Goal: Task Accomplishment & Management: Use online tool/utility

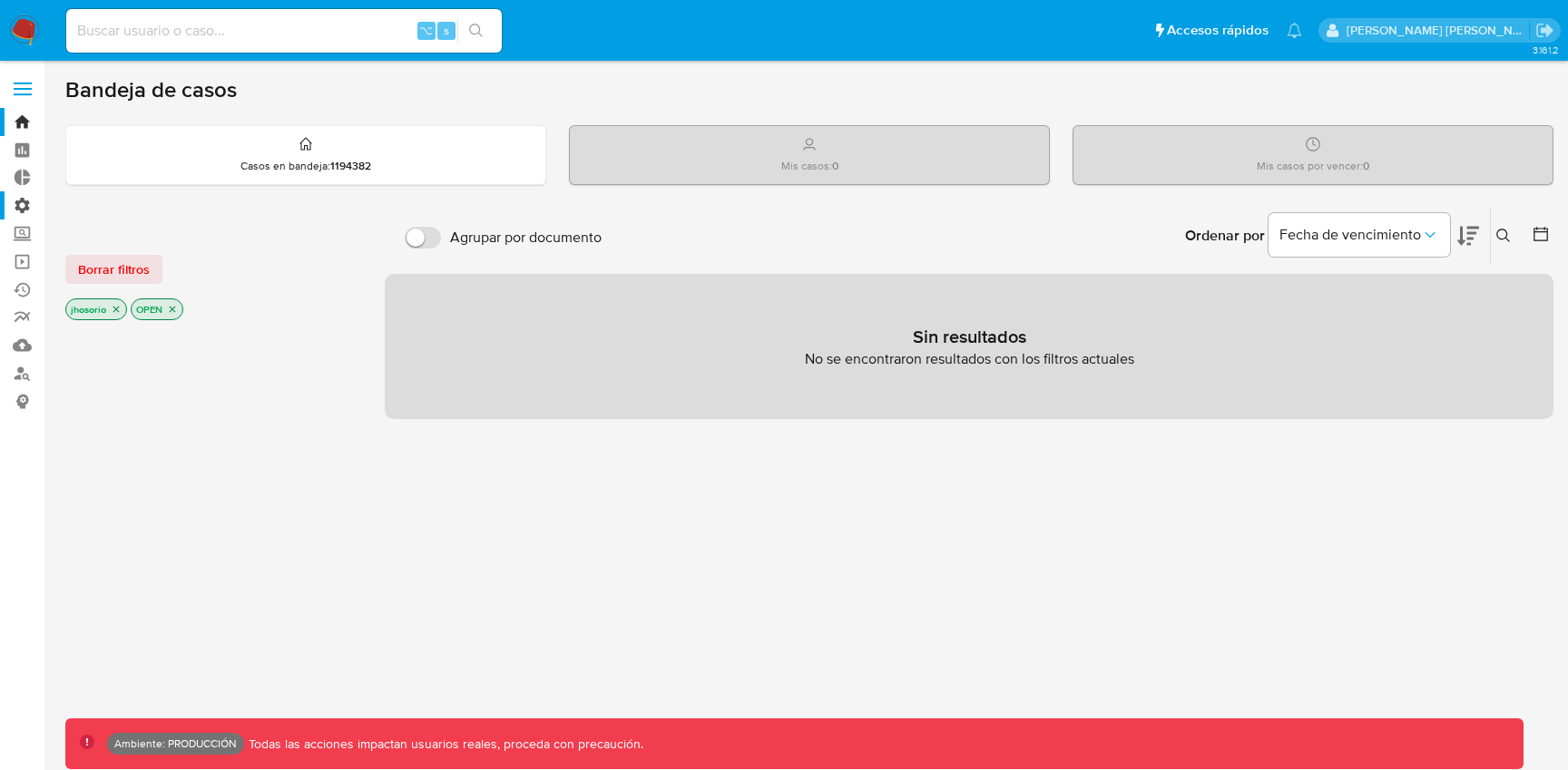
click at [20, 195] on label "Administración" at bounding box center [108, 205] width 216 height 28
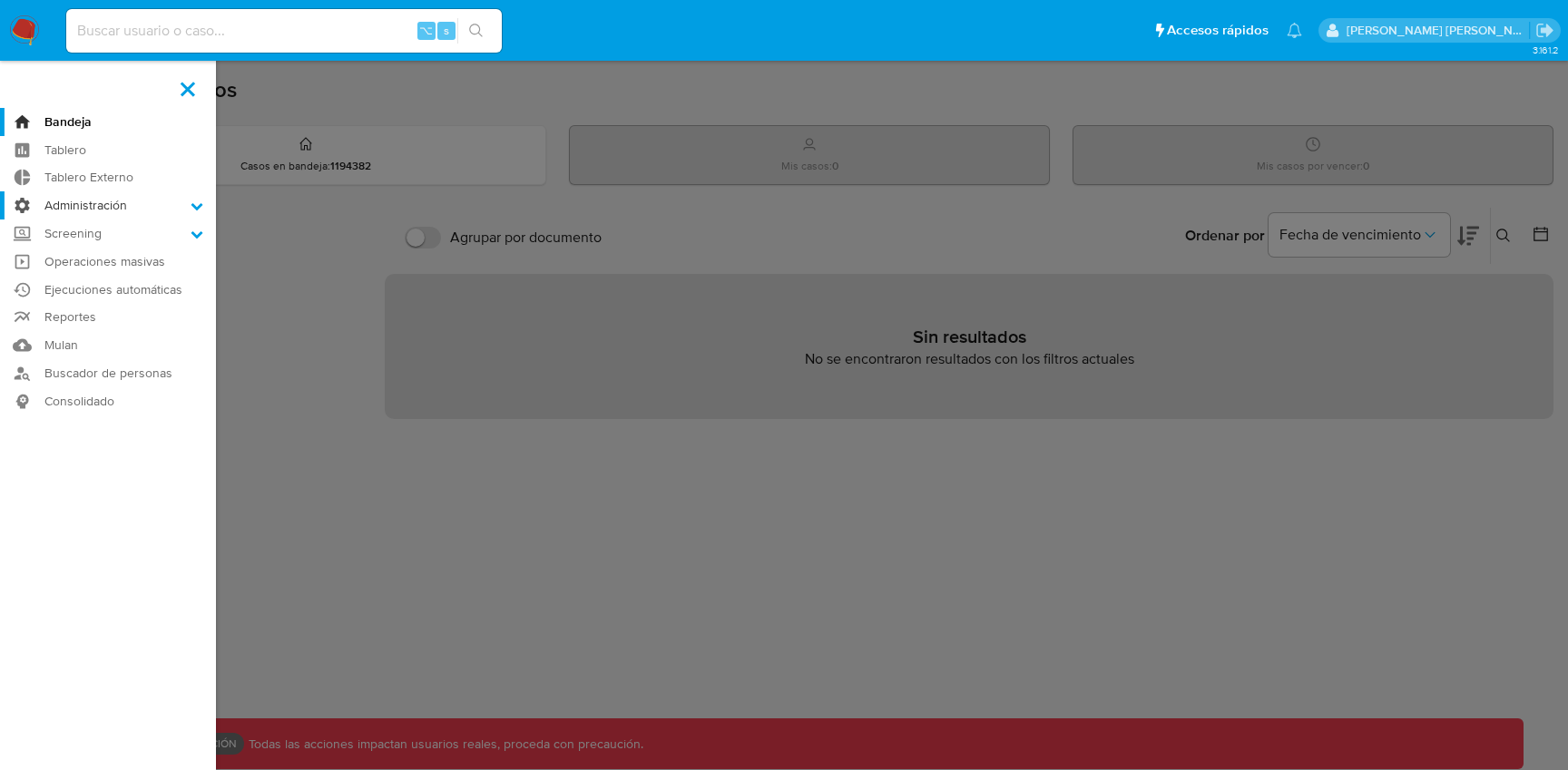
click at [0, 0] on input "Administración" at bounding box center [0, 0] width 0 height 0
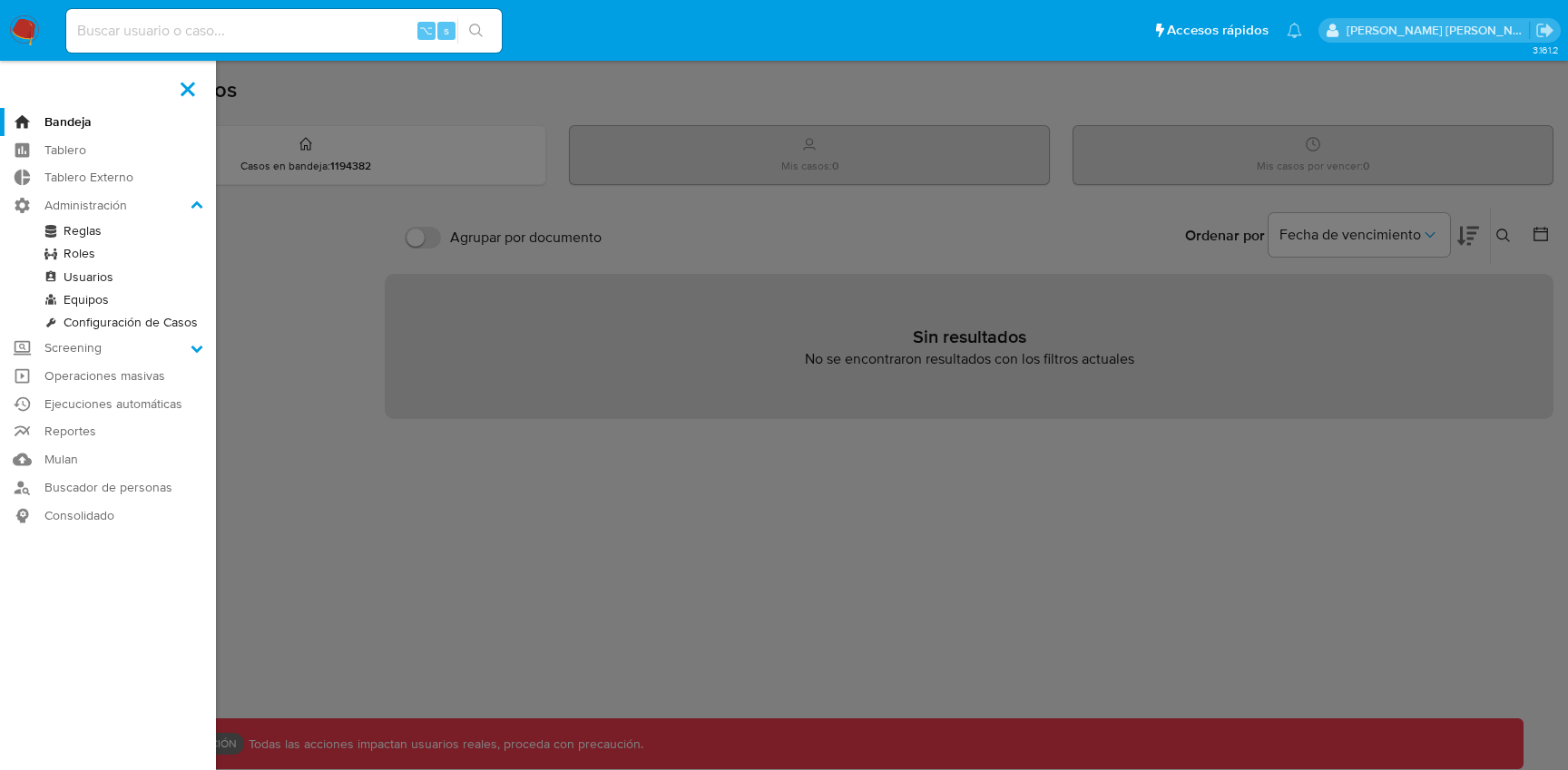
click at [81, 224] on link "Reglas" at bounding box center [108, 231] width 216 height 23
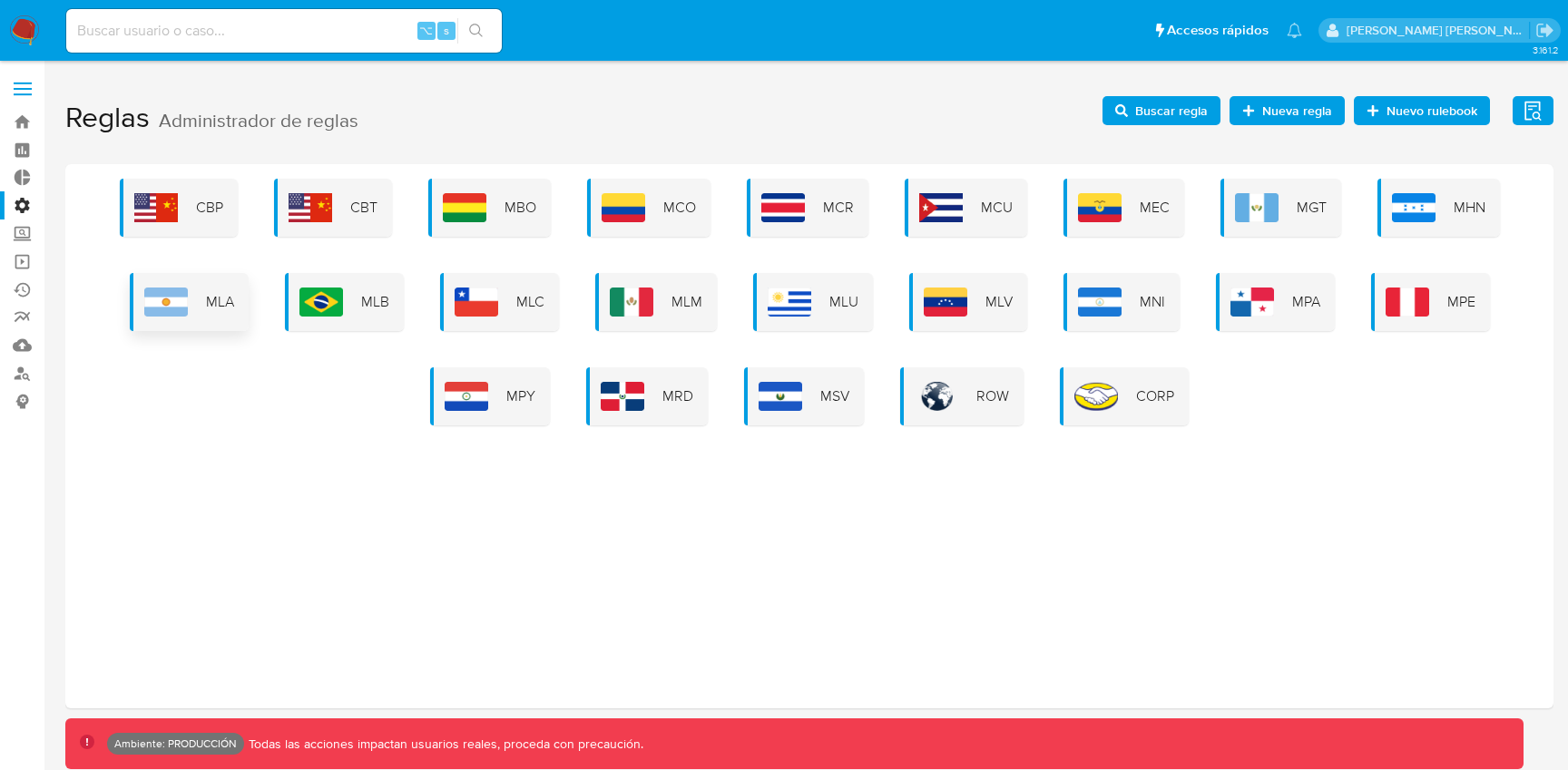
click at [187, 302] on img at bounding box center [166, 302] width 43 height 29
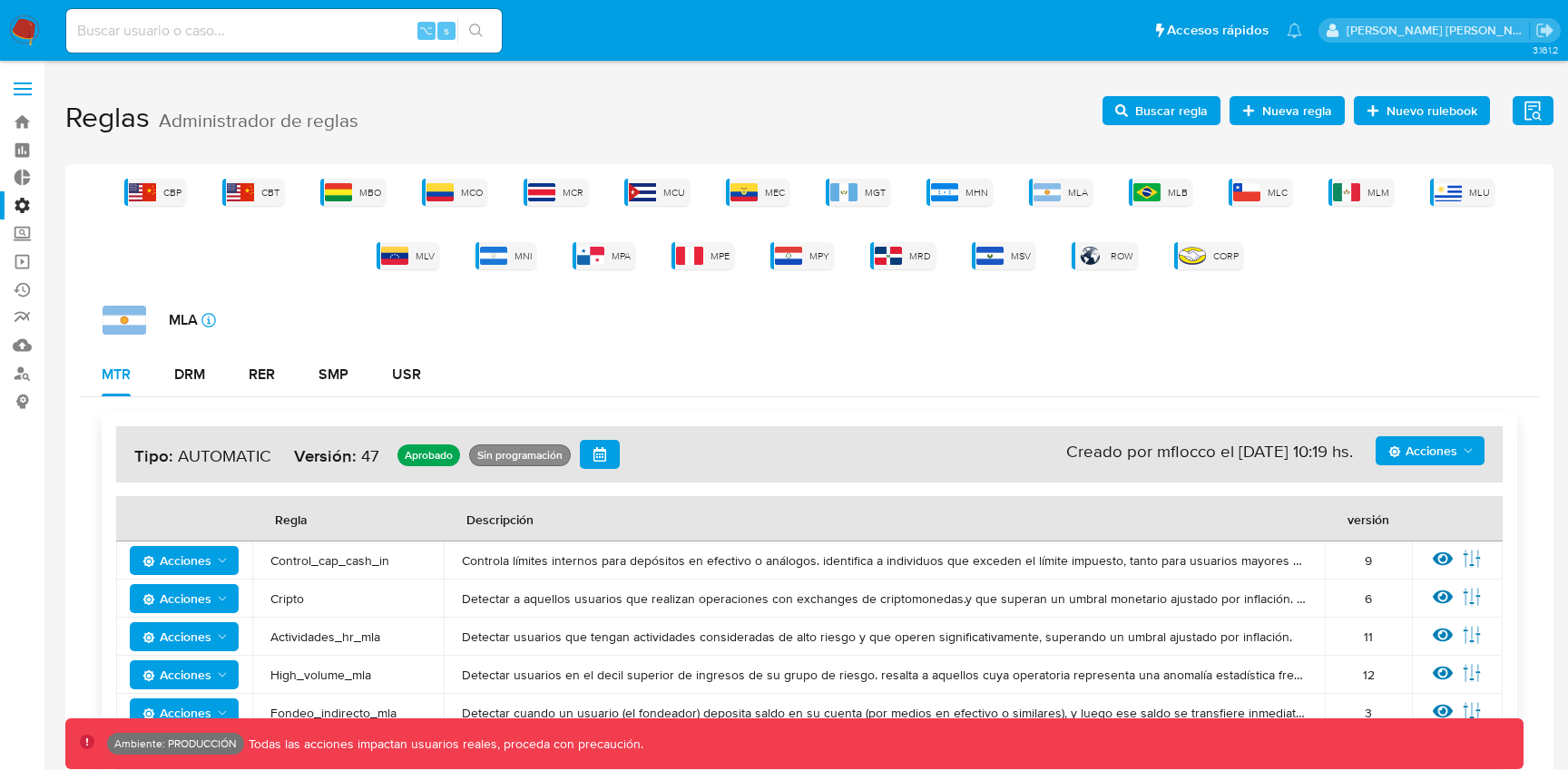
click at [1464, 448] on polygon "Acciones" at bounding box center [1468, 450] width 8 height 5
click at [1421, 526] on button "Ver historico" at bounding box center [1430, 540] width 163 height 43
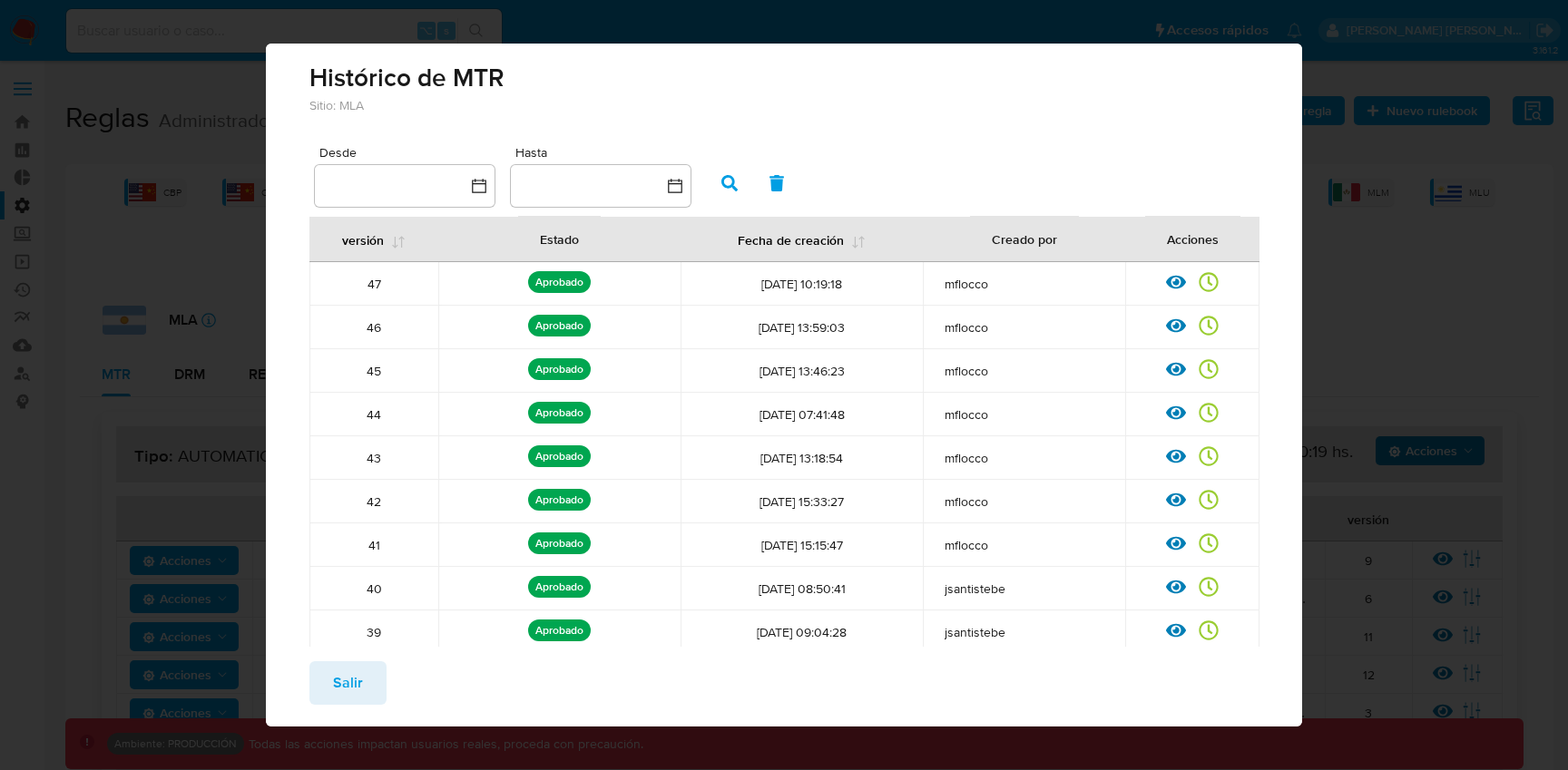
click at [872, 27] on div "Histórico de MTR Sitio: MLA Desde Hasta versión Estado Fecha de creación Creado…" at bounding box center [784, 385] width 1568 height 770
click at [342, 698] on span "Salir" at bounding box center [348, 683] width 29 height 40
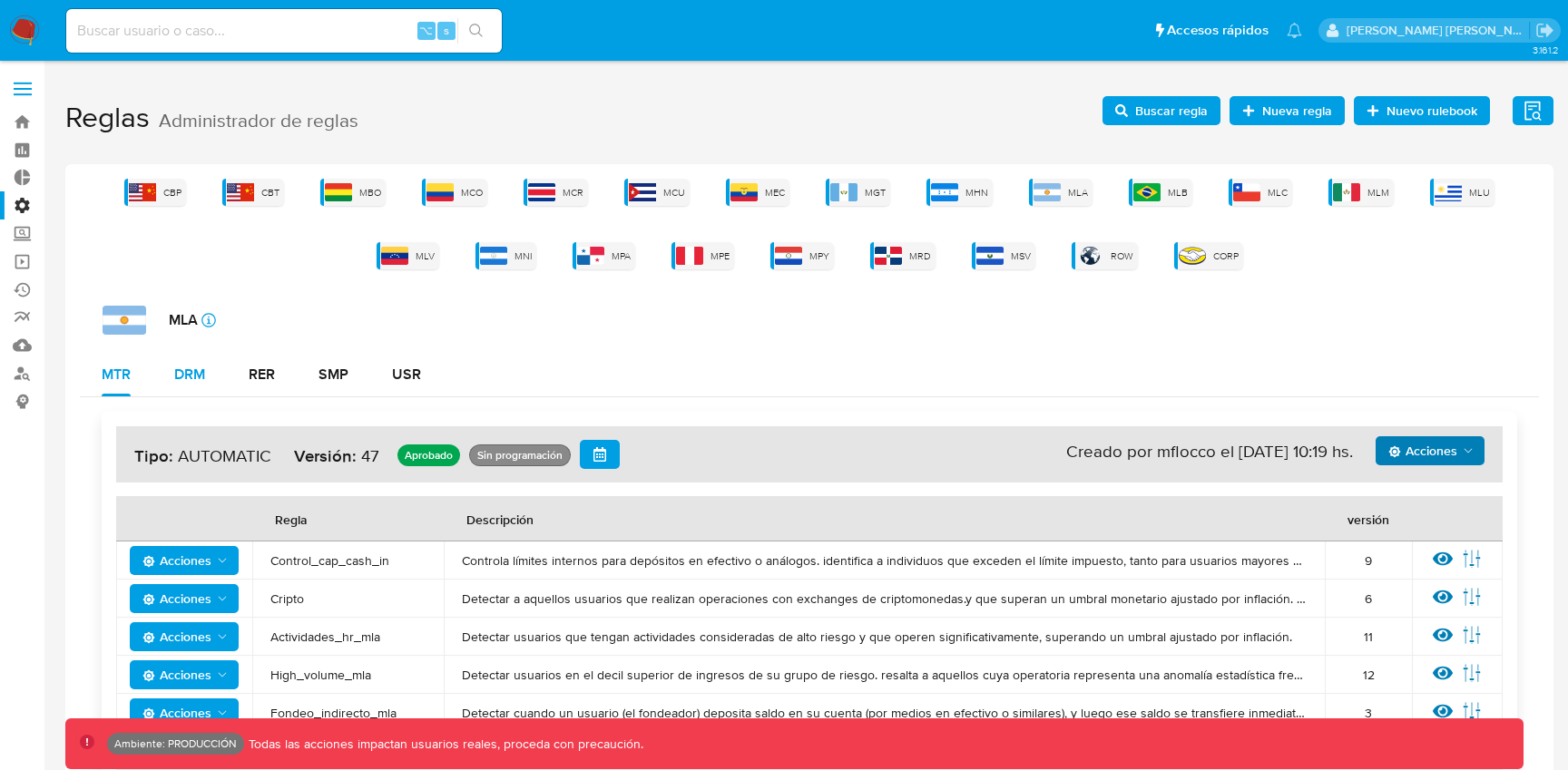
click at [203, 367] on div "DRM" at bounding box center [189, 374] width 30 height 15
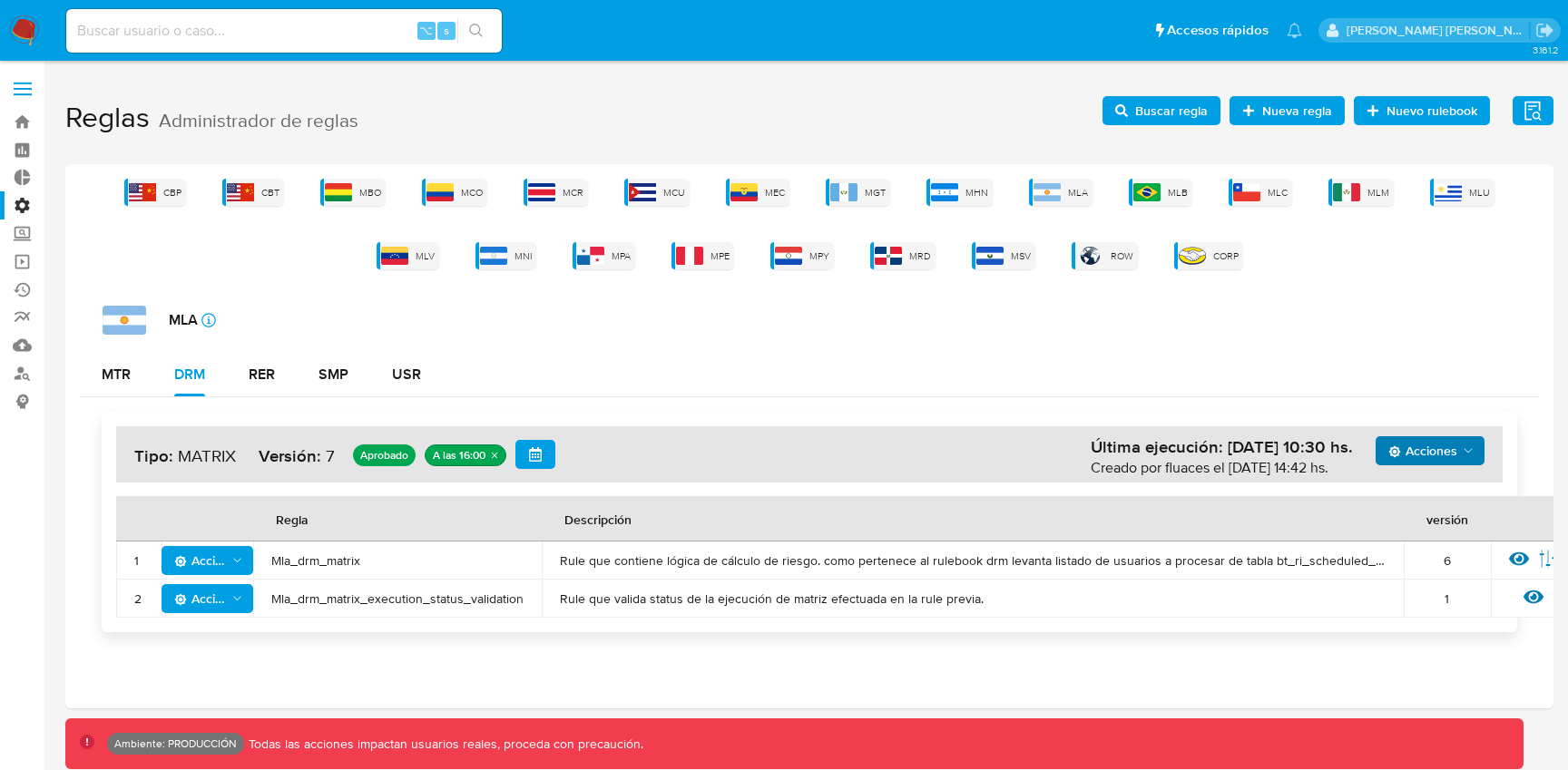
click at [1471, 446] on icon "Acciones" at bounding box center [1468, 451] width 15 height 15
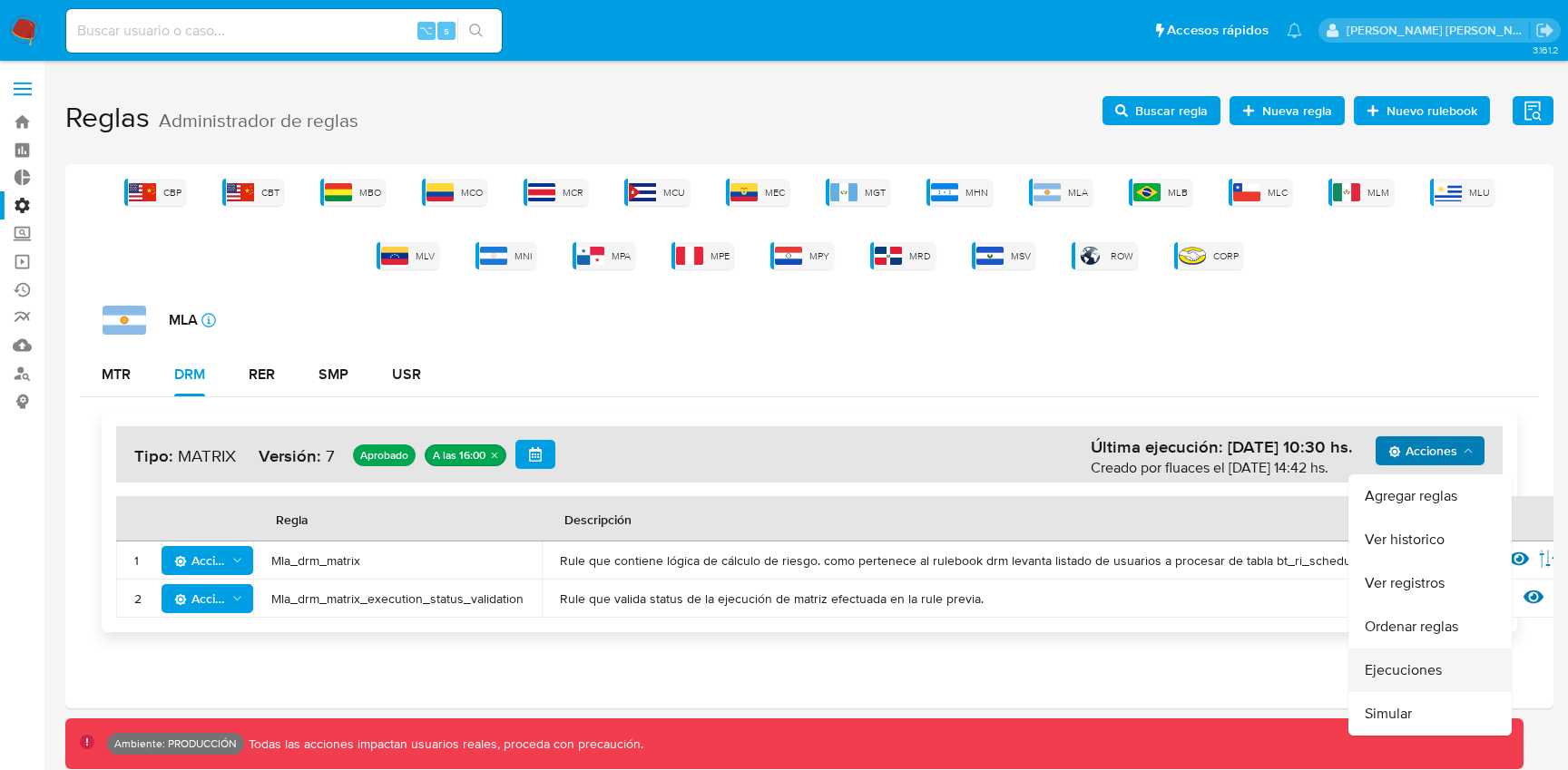
click at [1409, 663] on button "Ejecuciones" at bounding box center [1430, 671] width 163 height 43
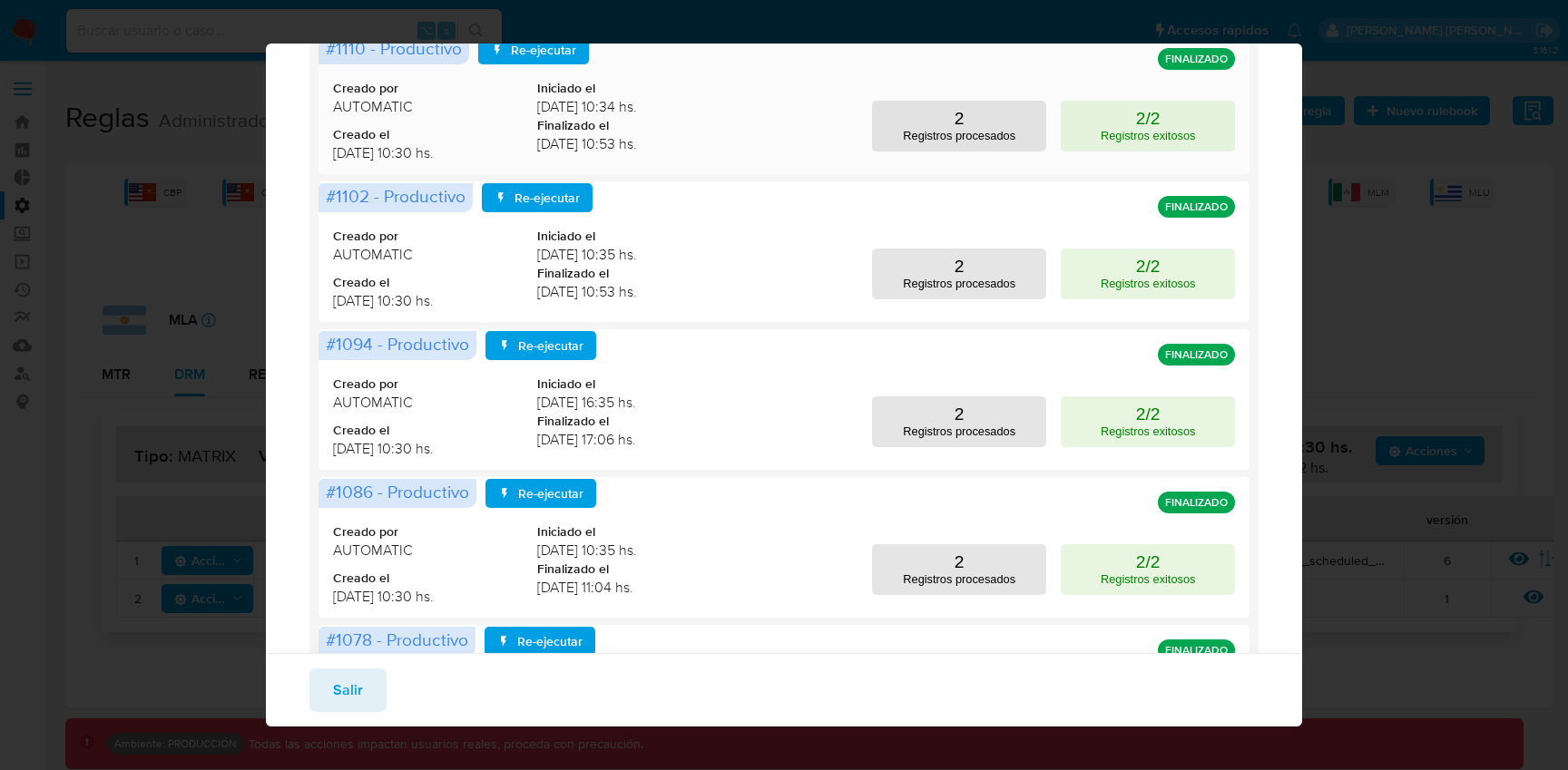
scroll to position [189, 0]
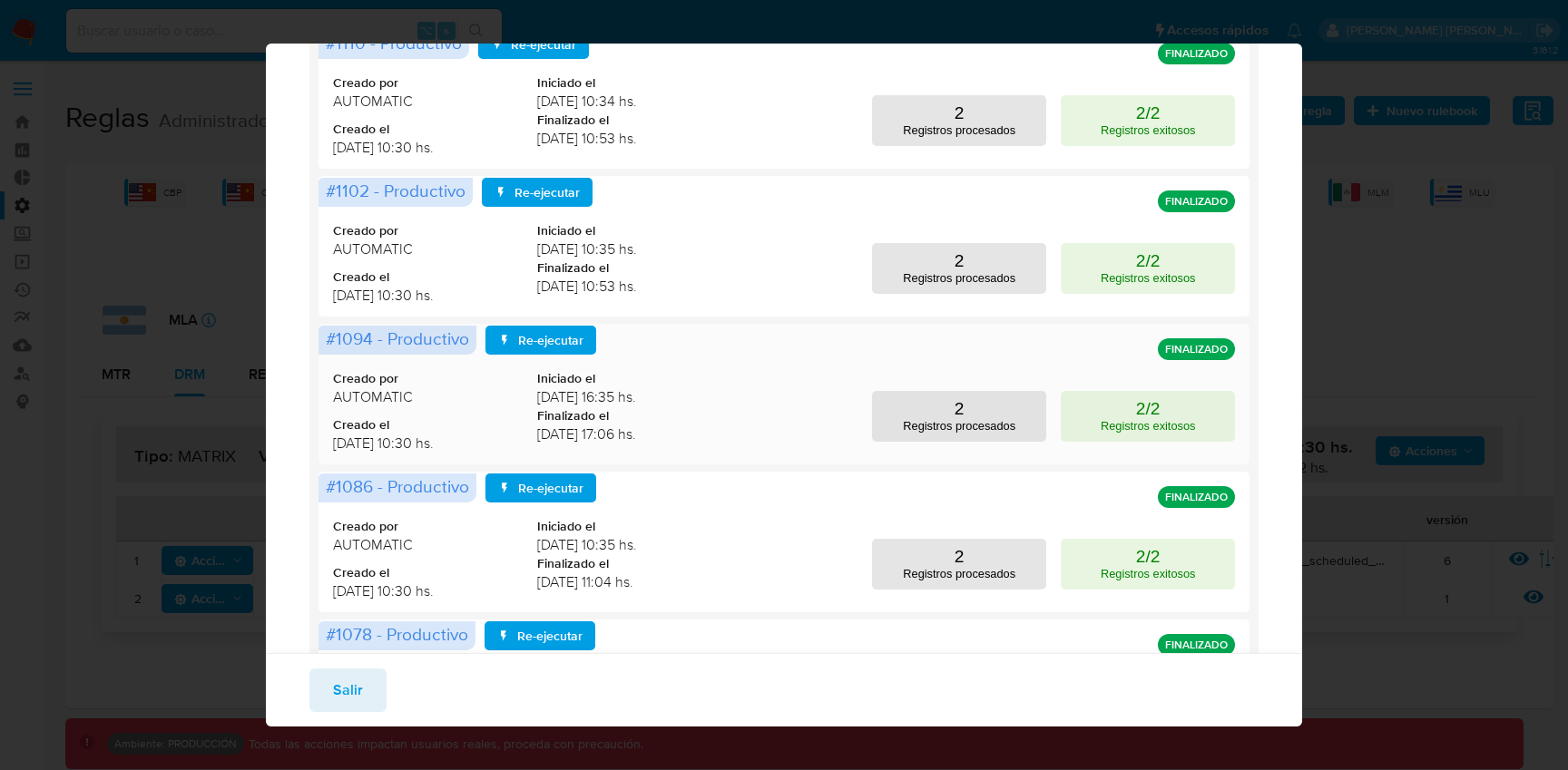
click at [392, 352] on span "#1094 - Productivo" at bounding box center [398, 339] width 143 height 26
click at [390, 434] on span "Creado el" at bounding box center [435, 425] width 204 height 18
click at [947, 433] on p "Registros procesados" at bounding box center [958, 426] width 113 height 14
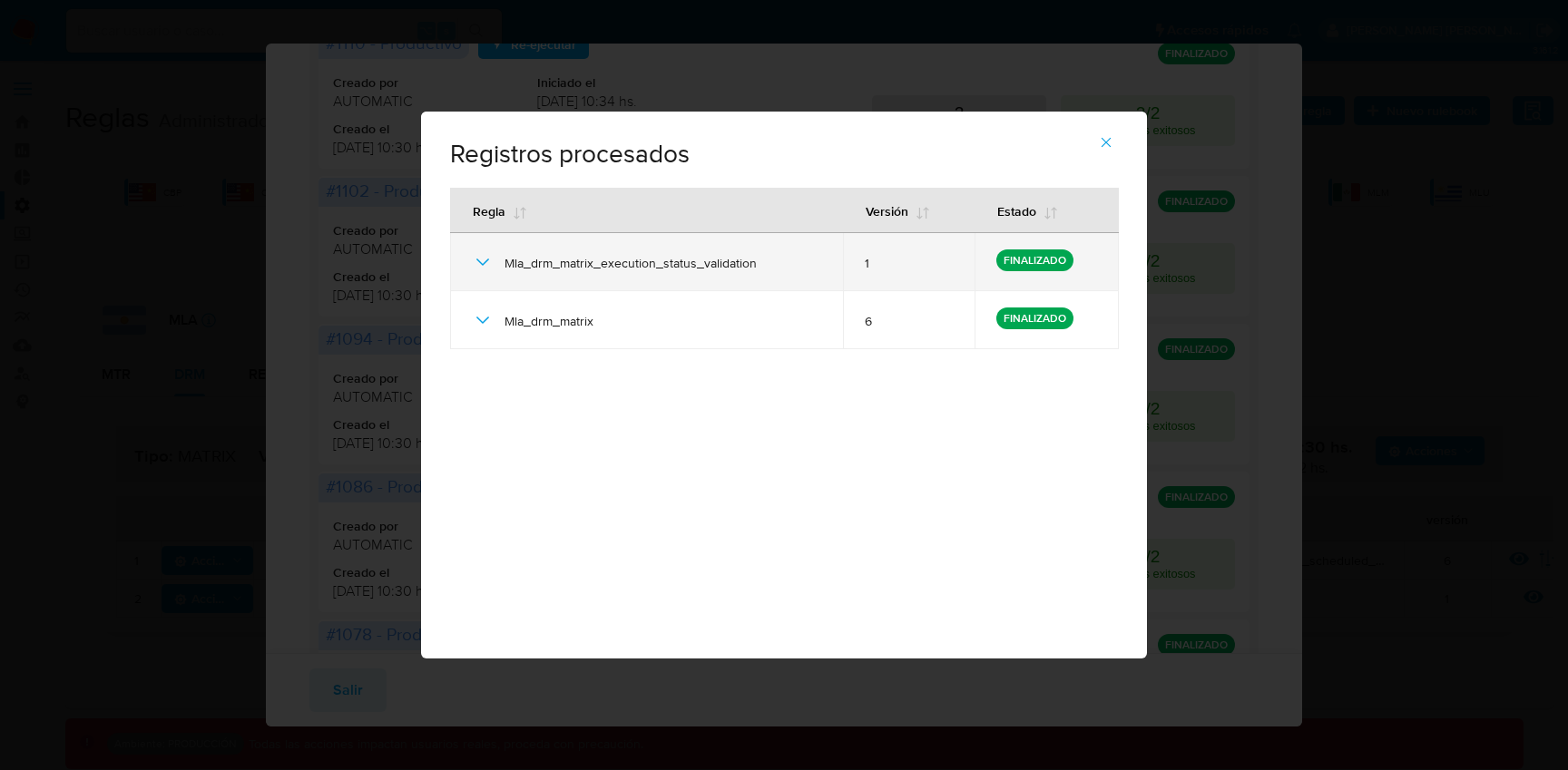
click at [489, 256] on icon at bounding box center [482, 262] width 22 height 22
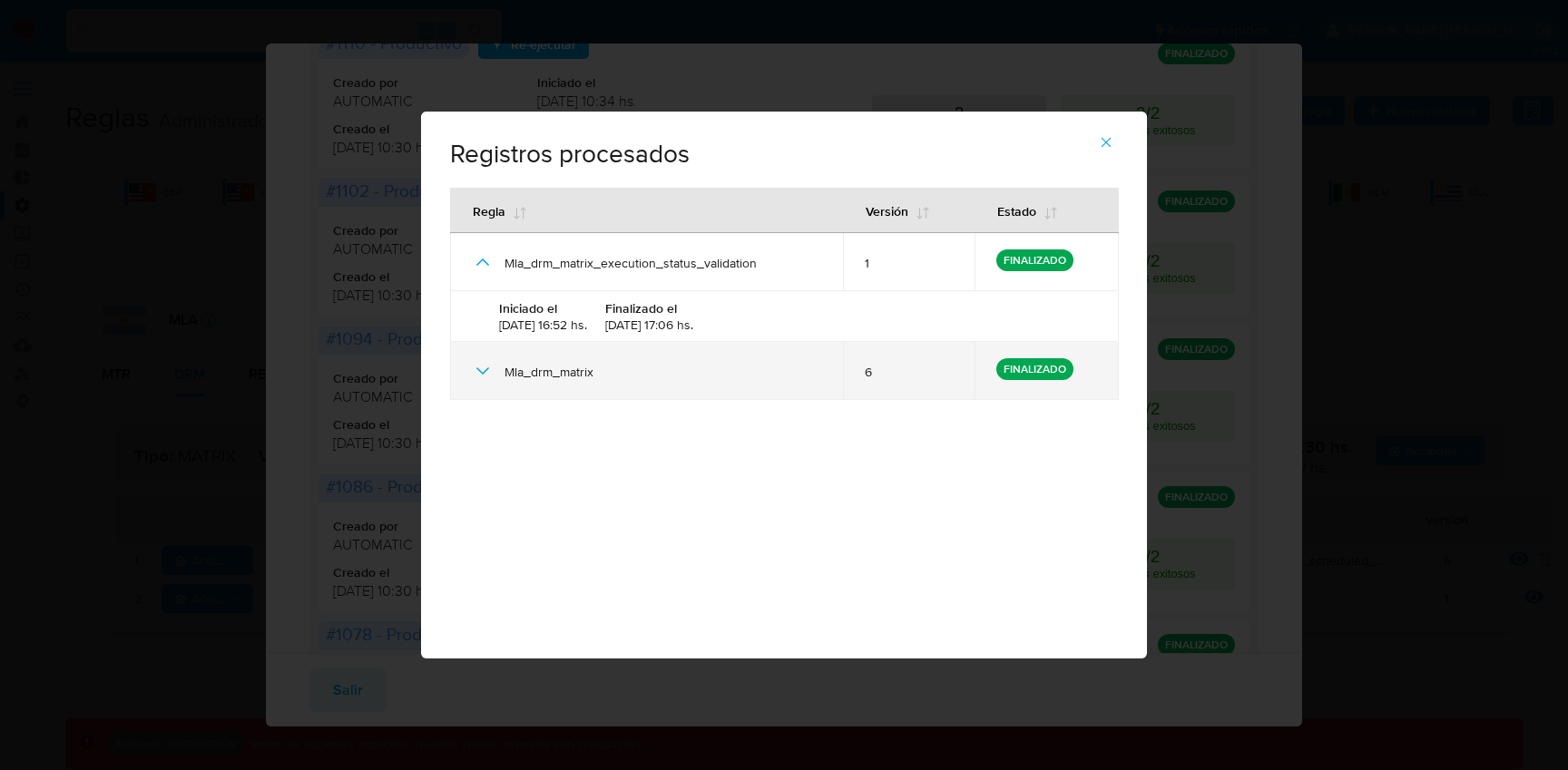
click at [484, 373] on icon at bounding box center [482, 371] width 22 height 22
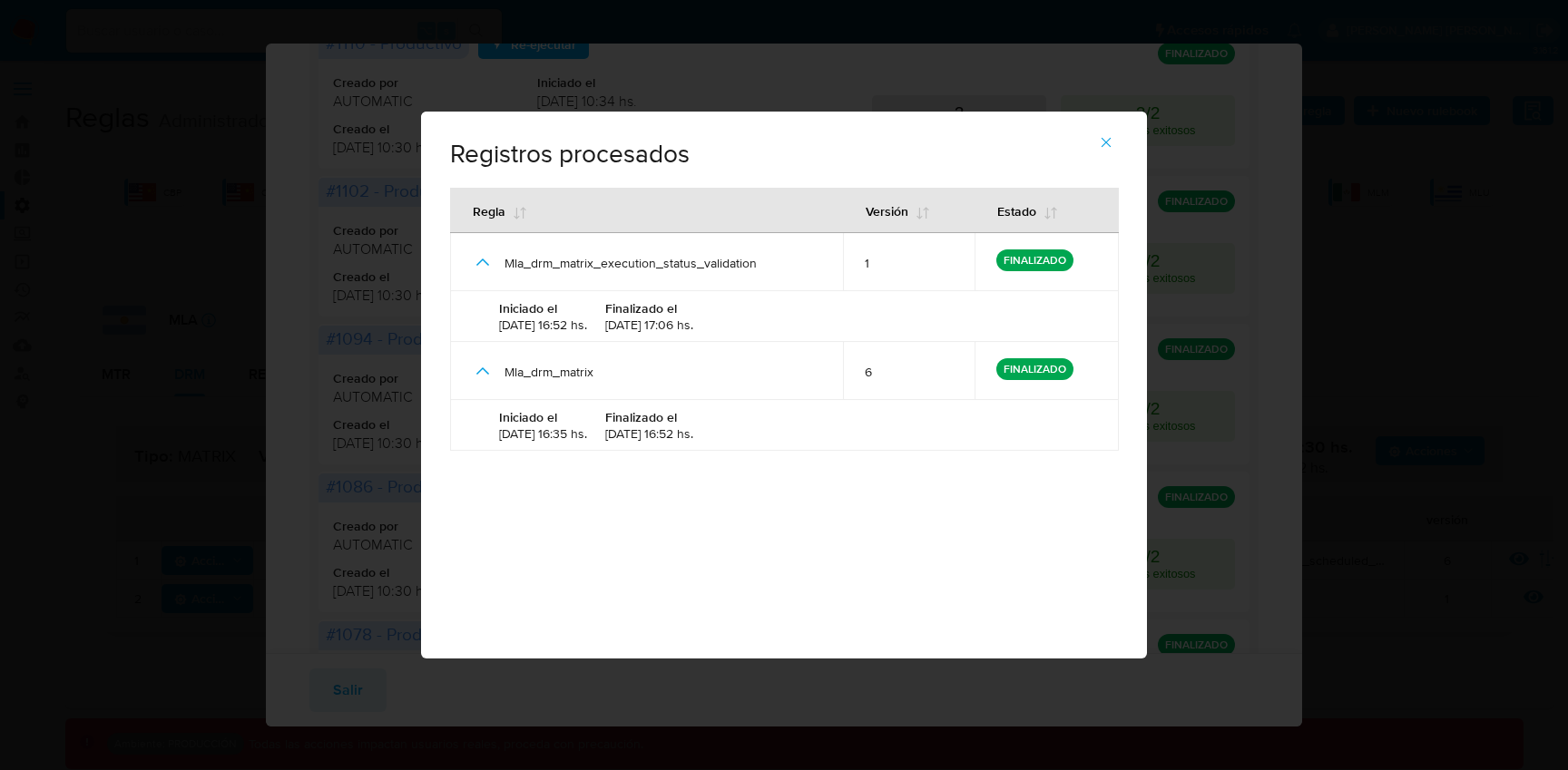
click at [1106, 141] on icon "button" at bounding box center [1107, 142] width 10 height 10
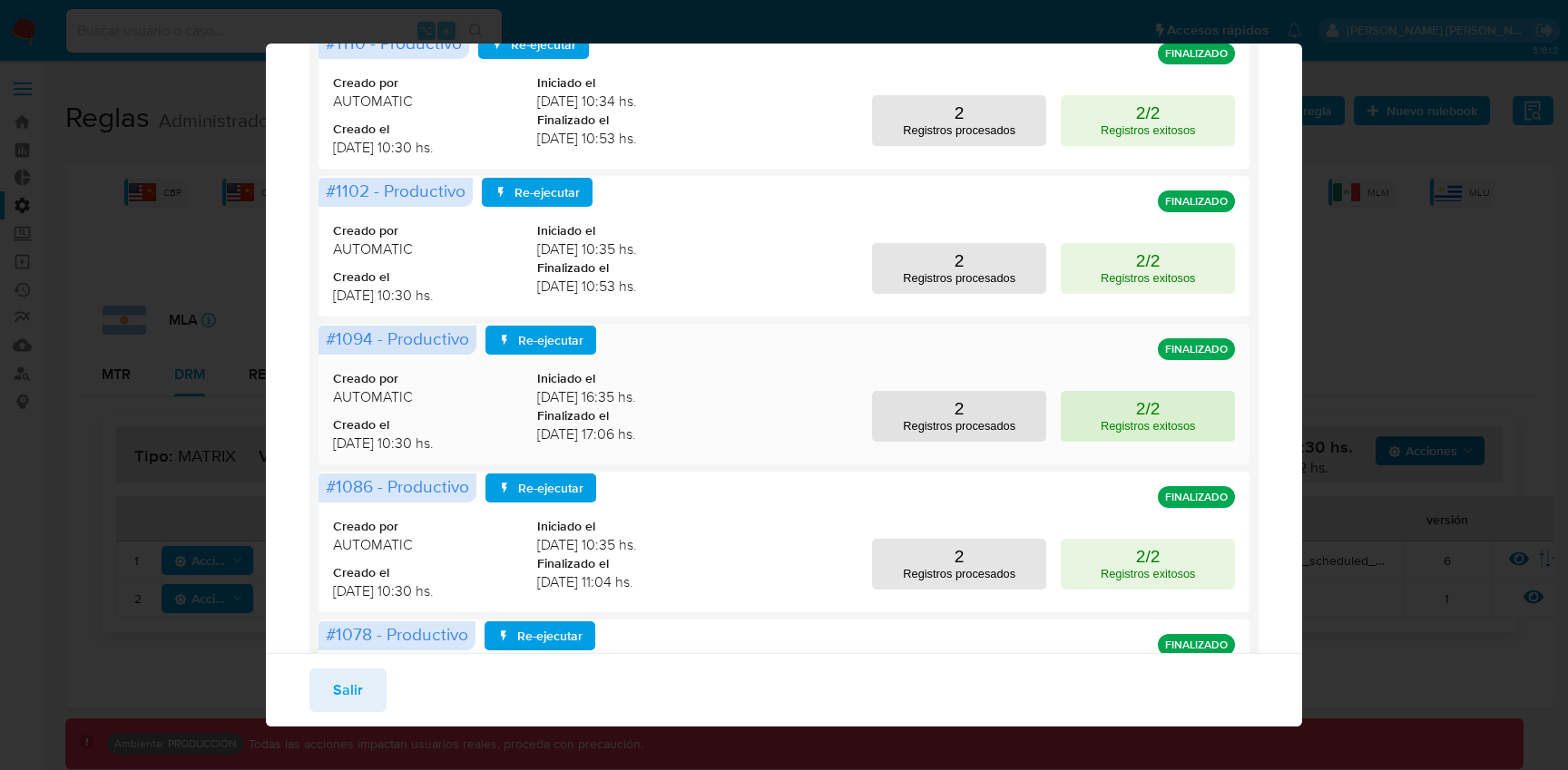
click at [1130, 433] on p "Registros exitosos" at bounding box center [1148, 426] width 95 height 14
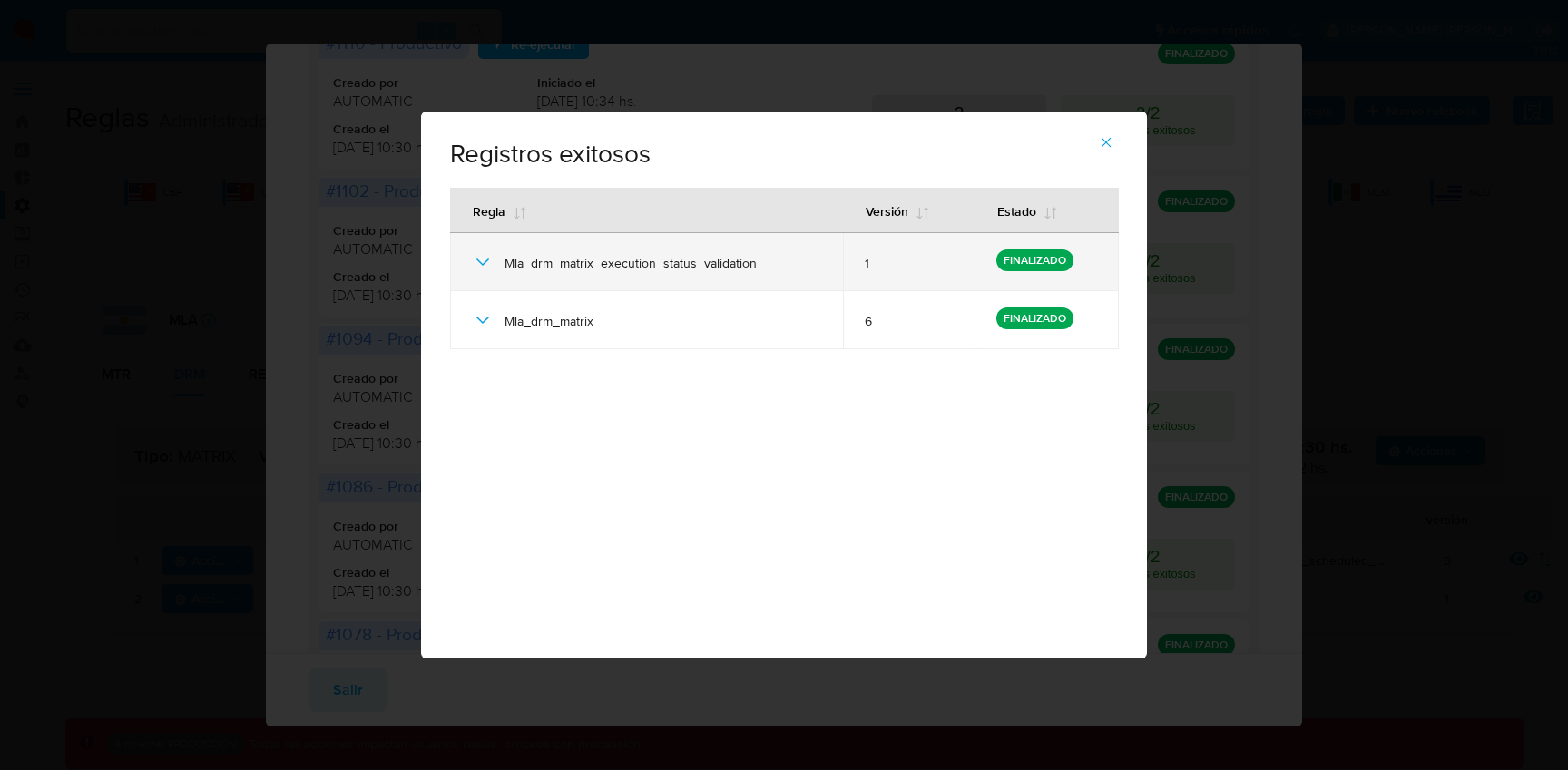
click at [466, 248] on td "Mla_drm_matrix_execution_status_validation" at bounding box center [646, 261] width 393 height 58
click at [472, 254] on icon at bounding box center [482, 262] width 22 height 22
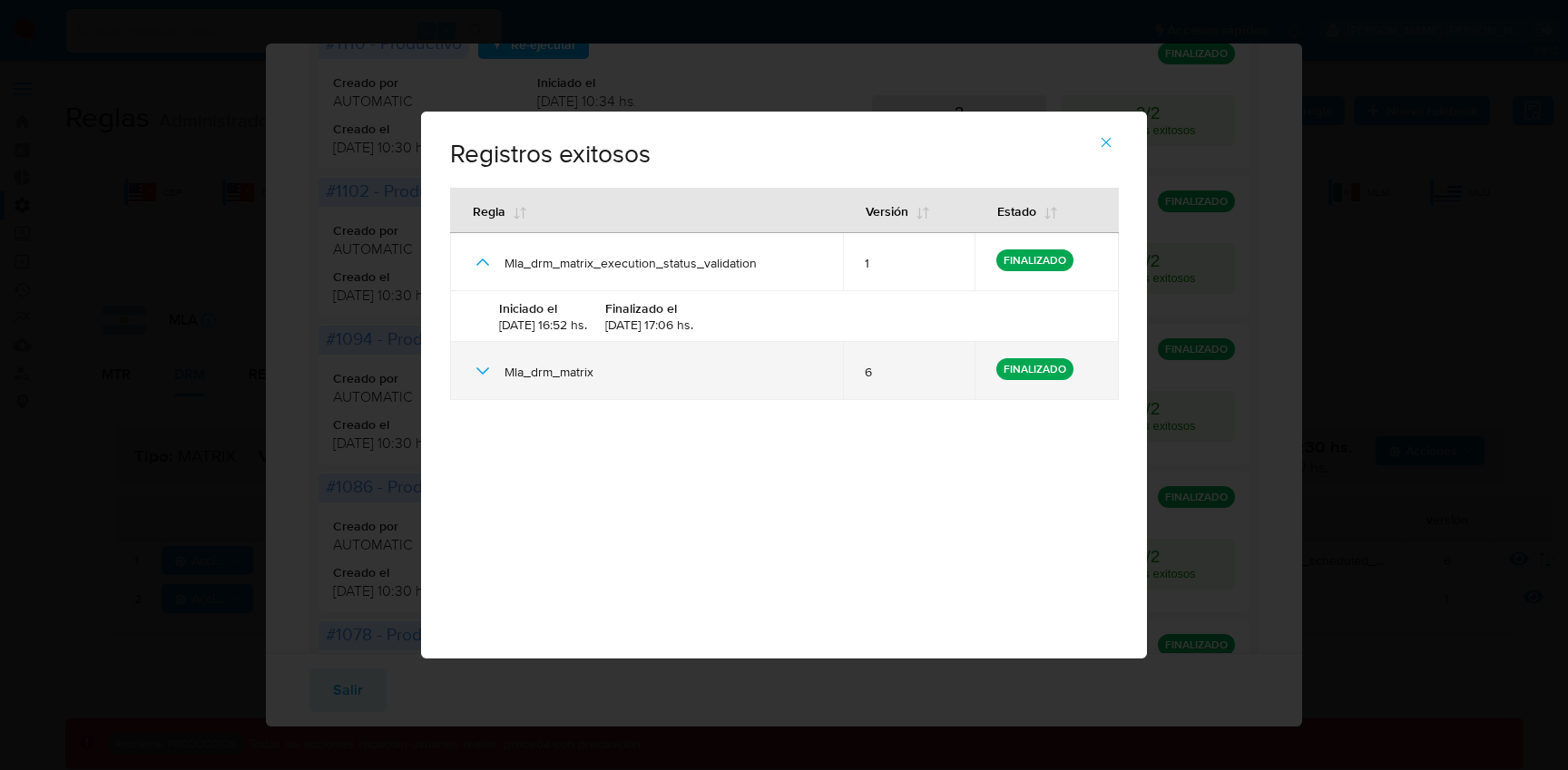
click at [490, 366] on icon at bounding box center [482, 371] width 22 height 22
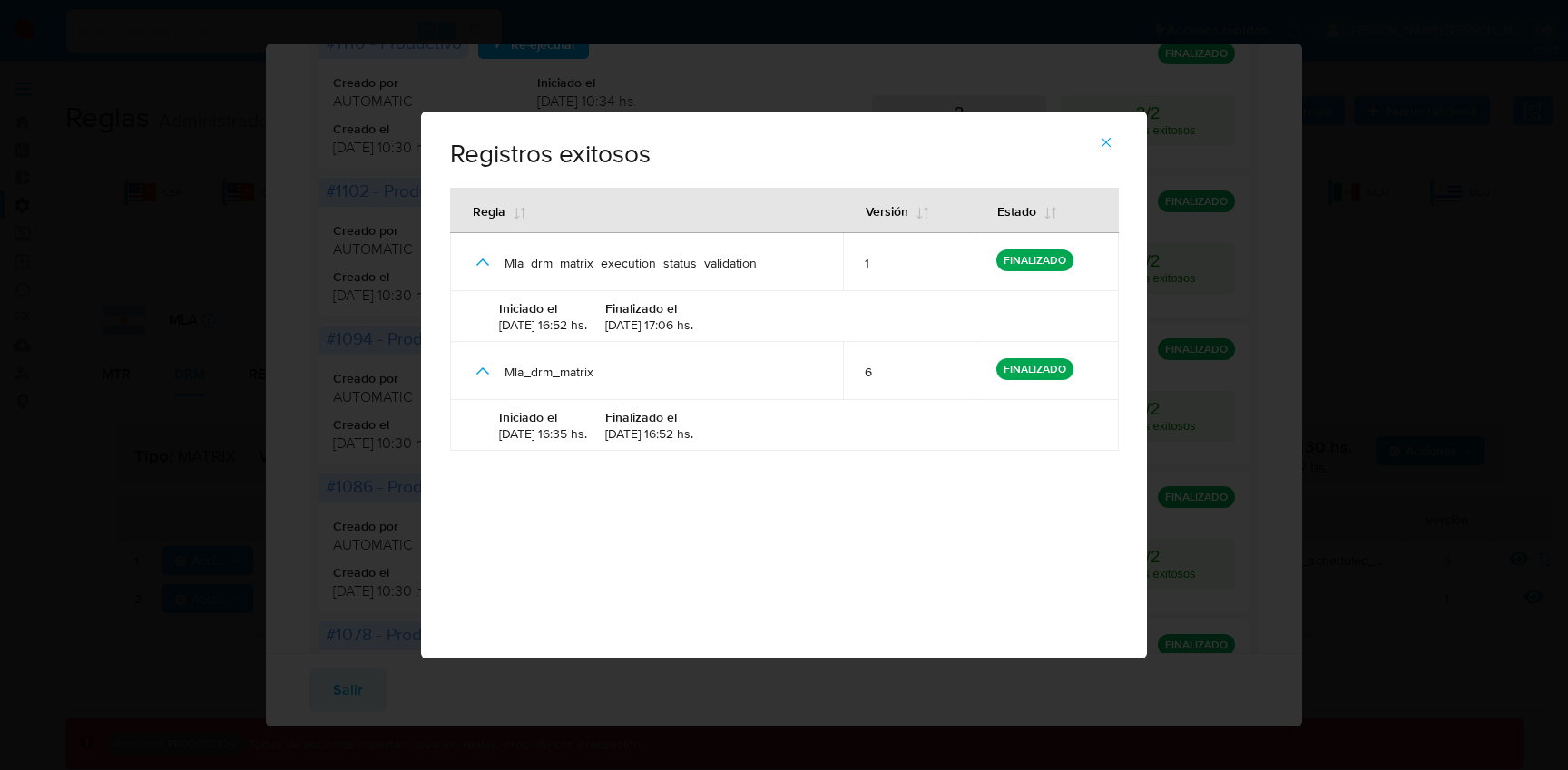
click at [1106, 144] on icon "button" at bounding box center [1106, 142] width 17 height 17
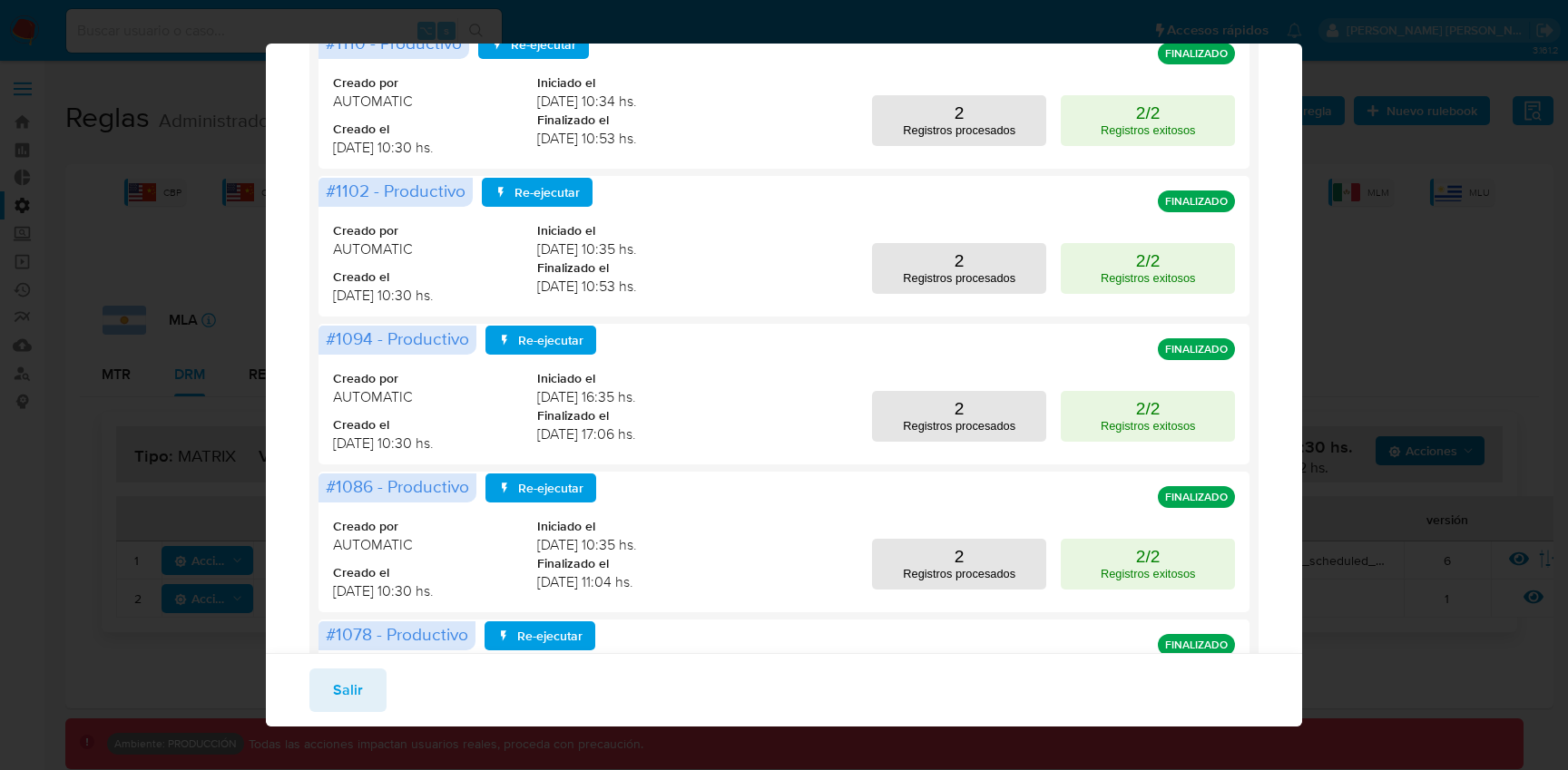
click at [1418, 259] on div "Ejecuciones de MLA DRM versión 7 Identificador Creado por Creado desde Creado h…" at bounding box center [784, 385] width 1568 height 770
click at [1403, 150] on div "Ejecuciones de MLA DRM versión 7 Identificador Creado por Creado desde Creado h…" at bounding box center [784, 385] width 1568 height 770
click at [362, 687] on button "Salir" at bounding box center [348, 690] width 78 height 43
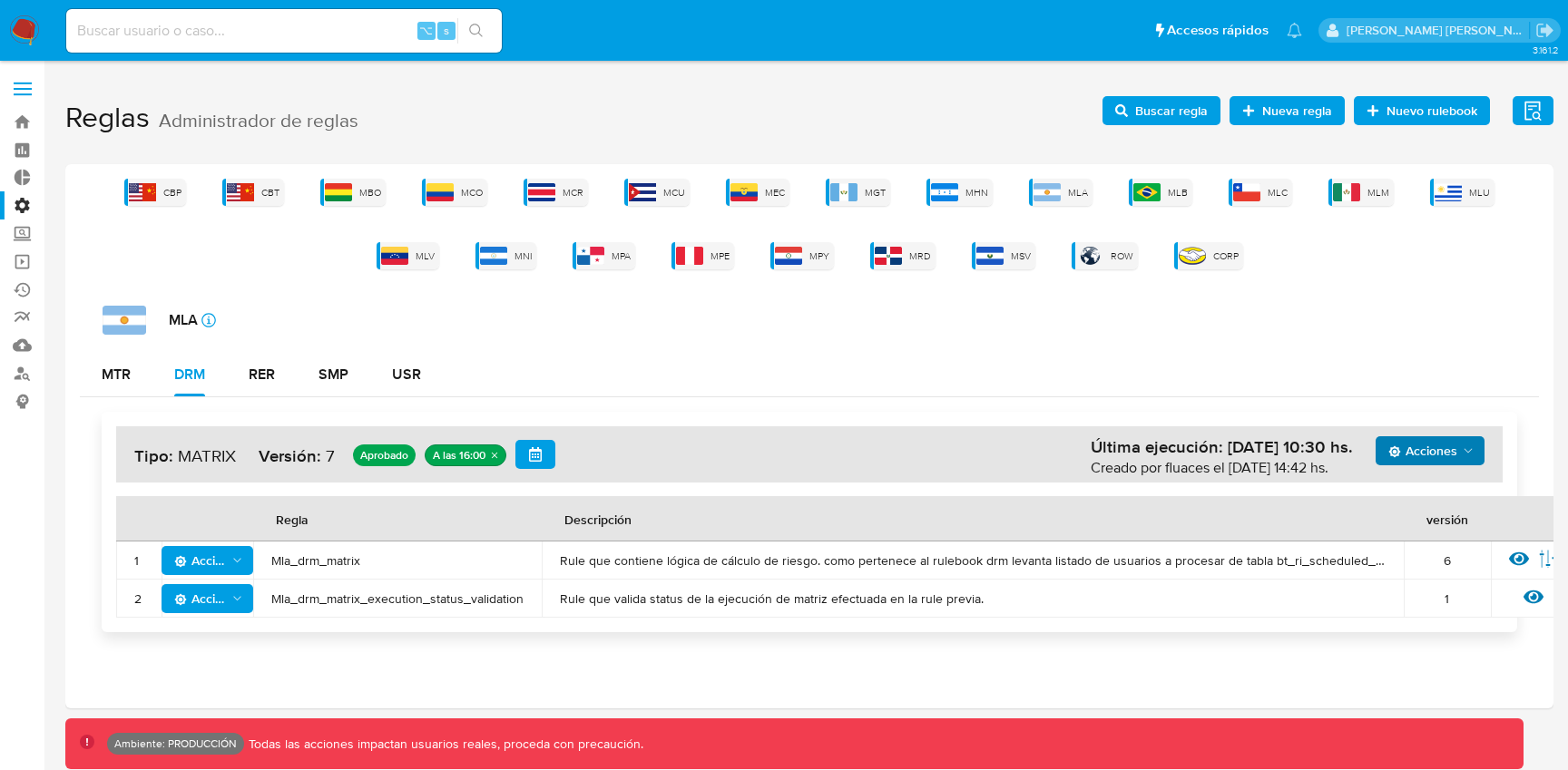
click at [520, 440] on button "button" at bounding box center [535, 455] width 40 height 29
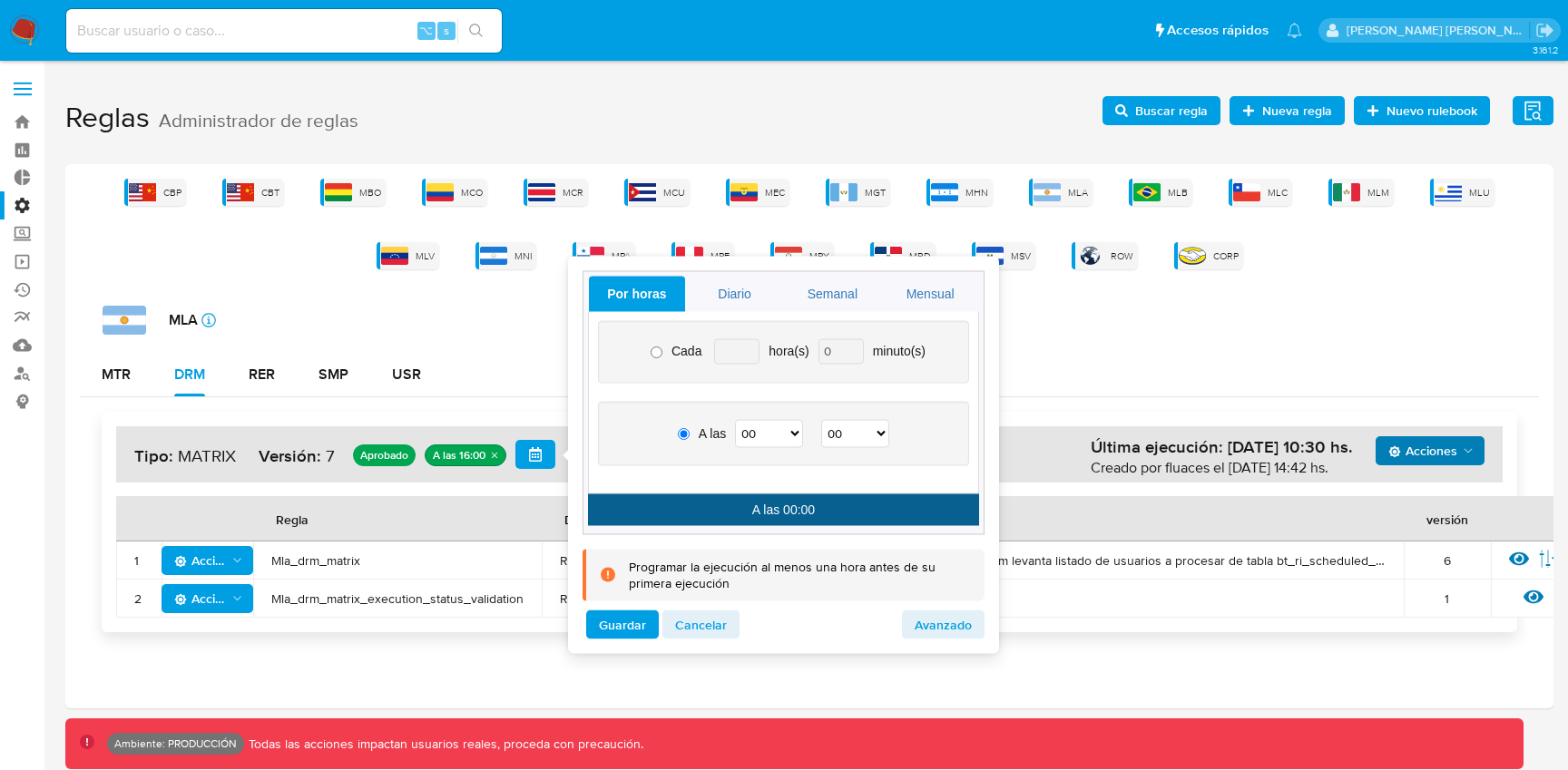
click at [544, 394] on div "MTR DRM RER SMP USR" at bounding box center [809, 374] width 1459 height 43
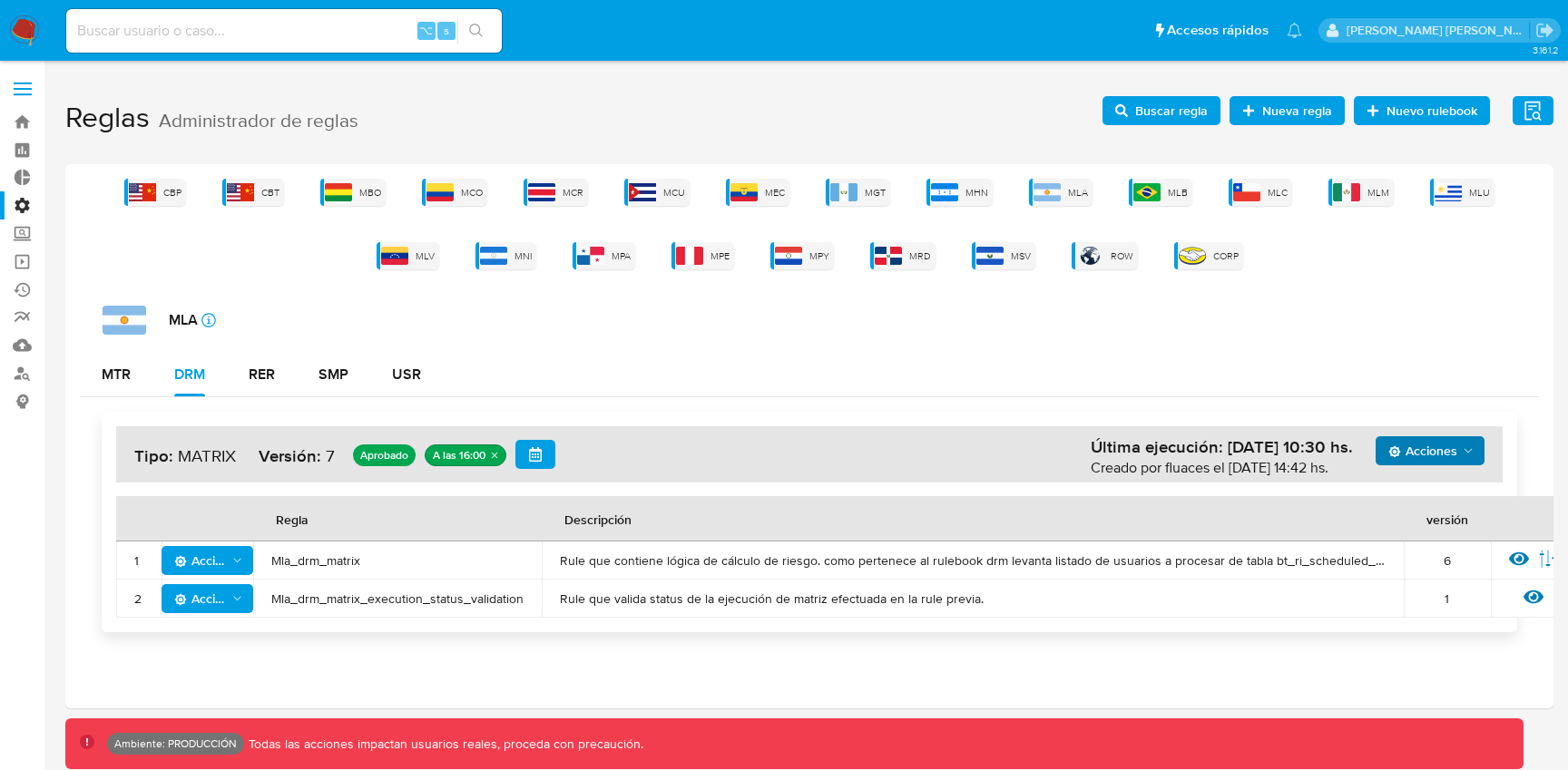
click at [548, 446] on button "button" at bounding box center [535, 455] width 40 height 29
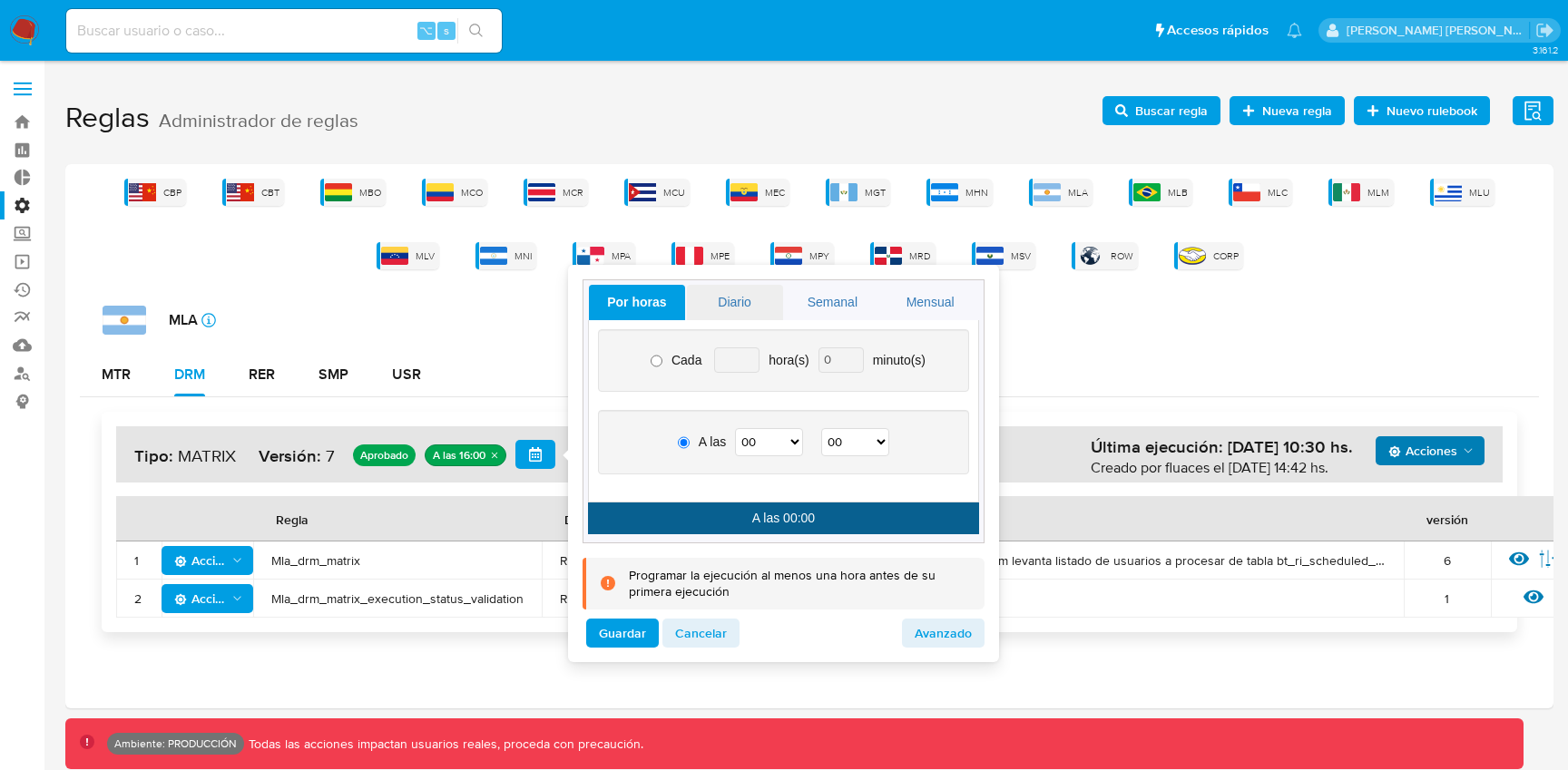
click at [712, 298] on link "Diario" at bounding box center [734, 302] width 96 height 35
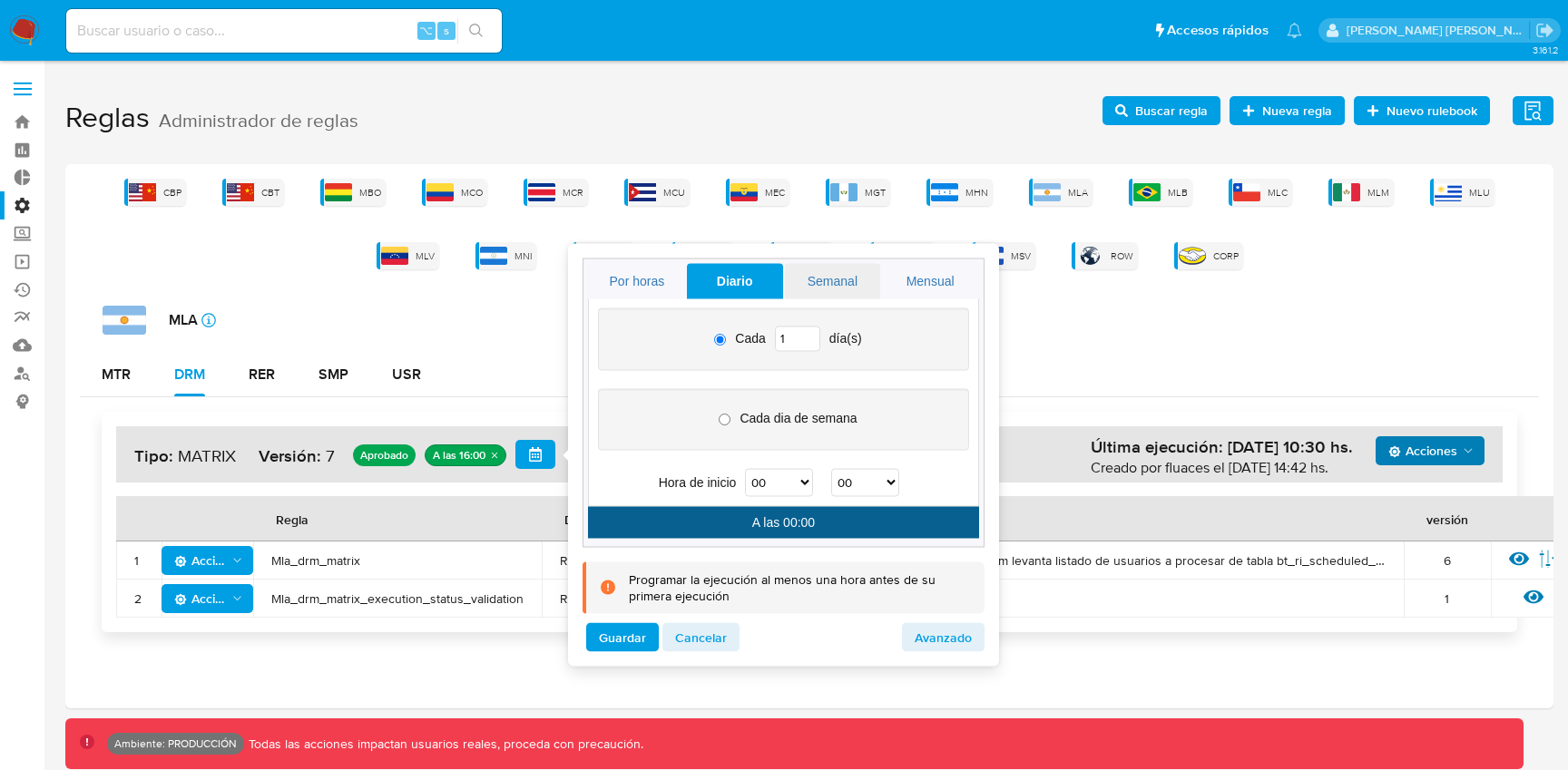
click at [817, 284] on link "Semanal" at bounding box center [833, 282] width 96 height 35
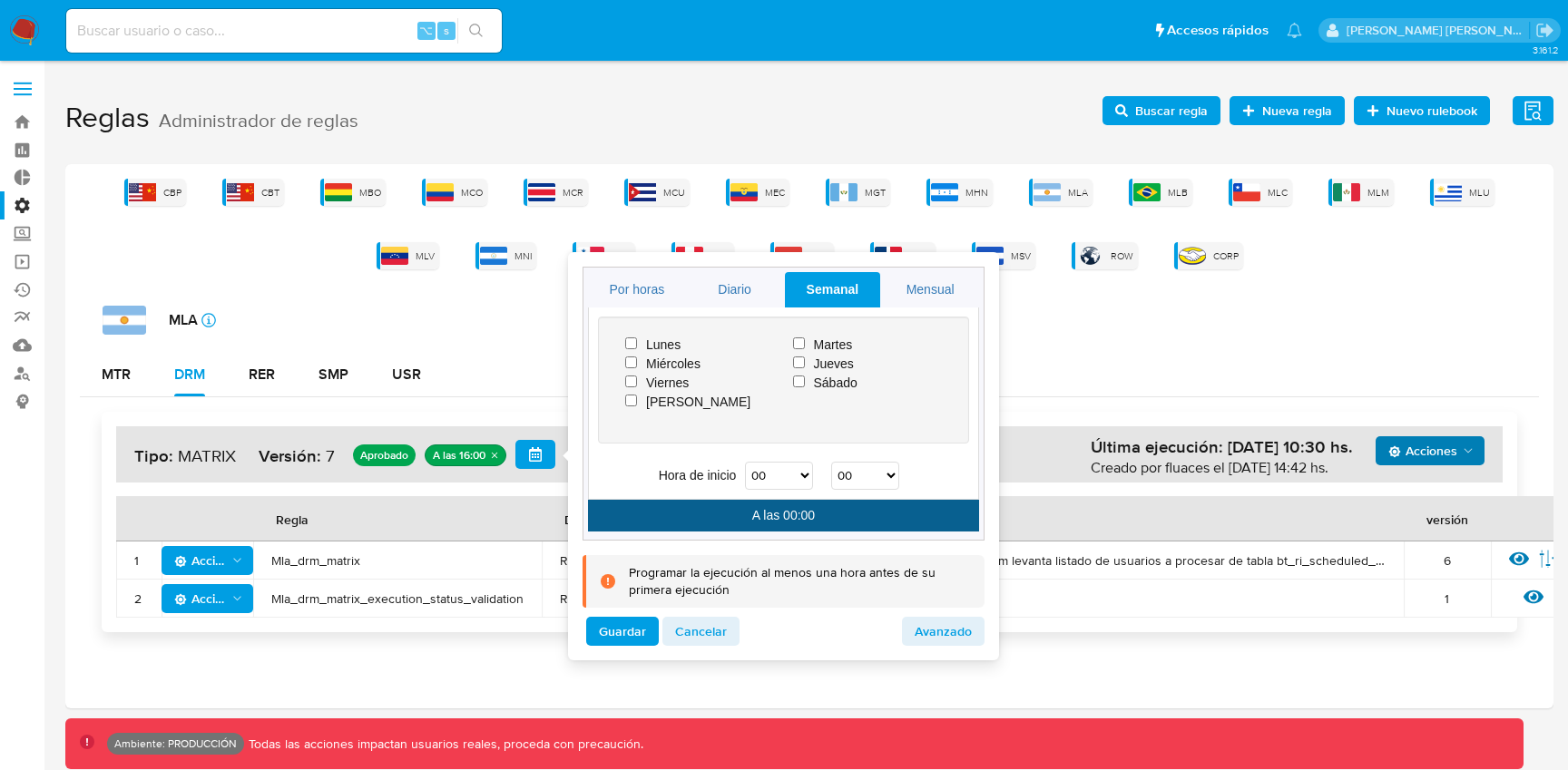
click at [1295, 389] on div "MTR DRM RER SMP USR" at bounding box center [809, 374] width 1459 height 43
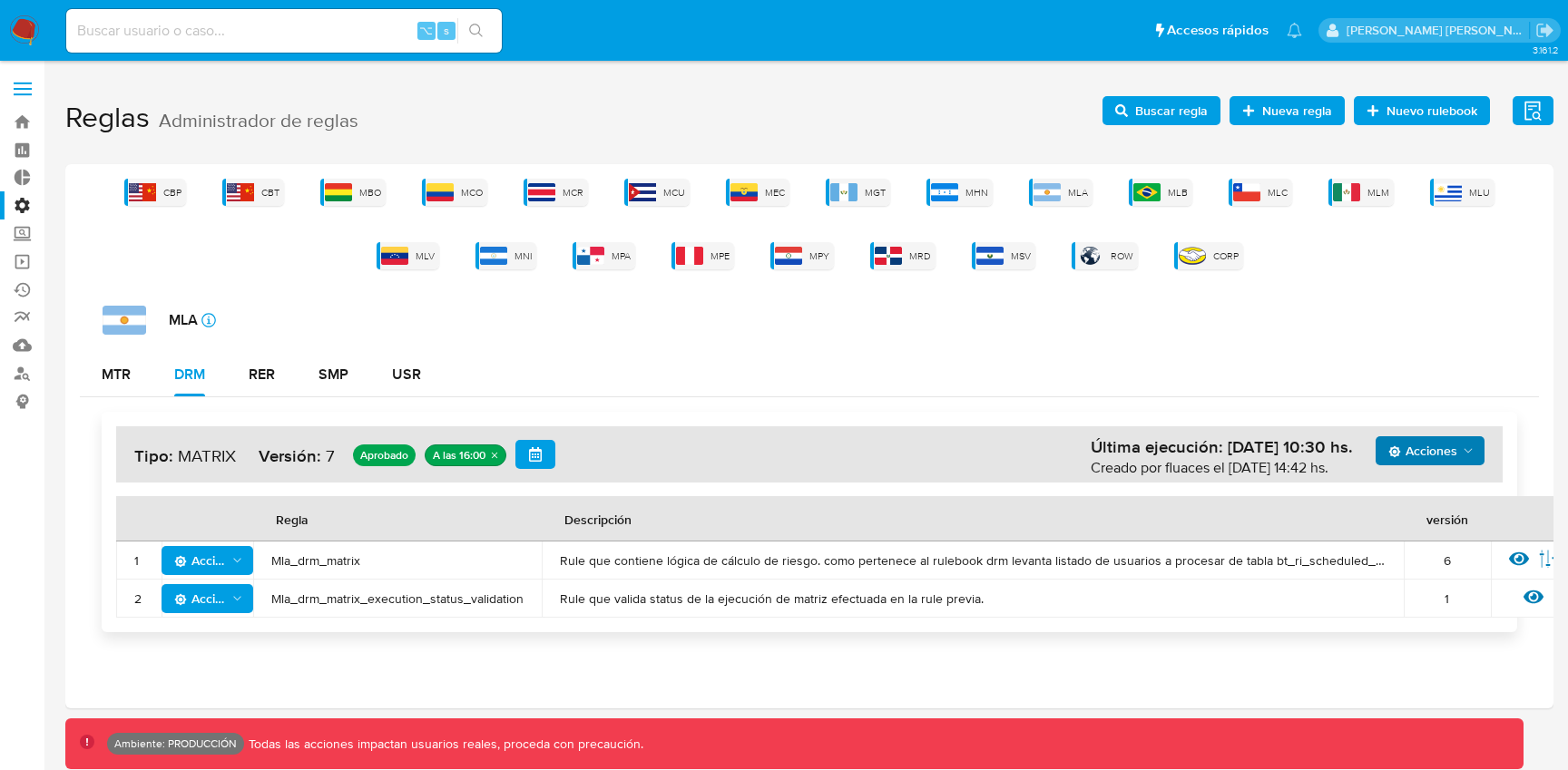
click at [1378, 436] on button "Acciones" at bounding box center [1430, 451] width 109 height 29
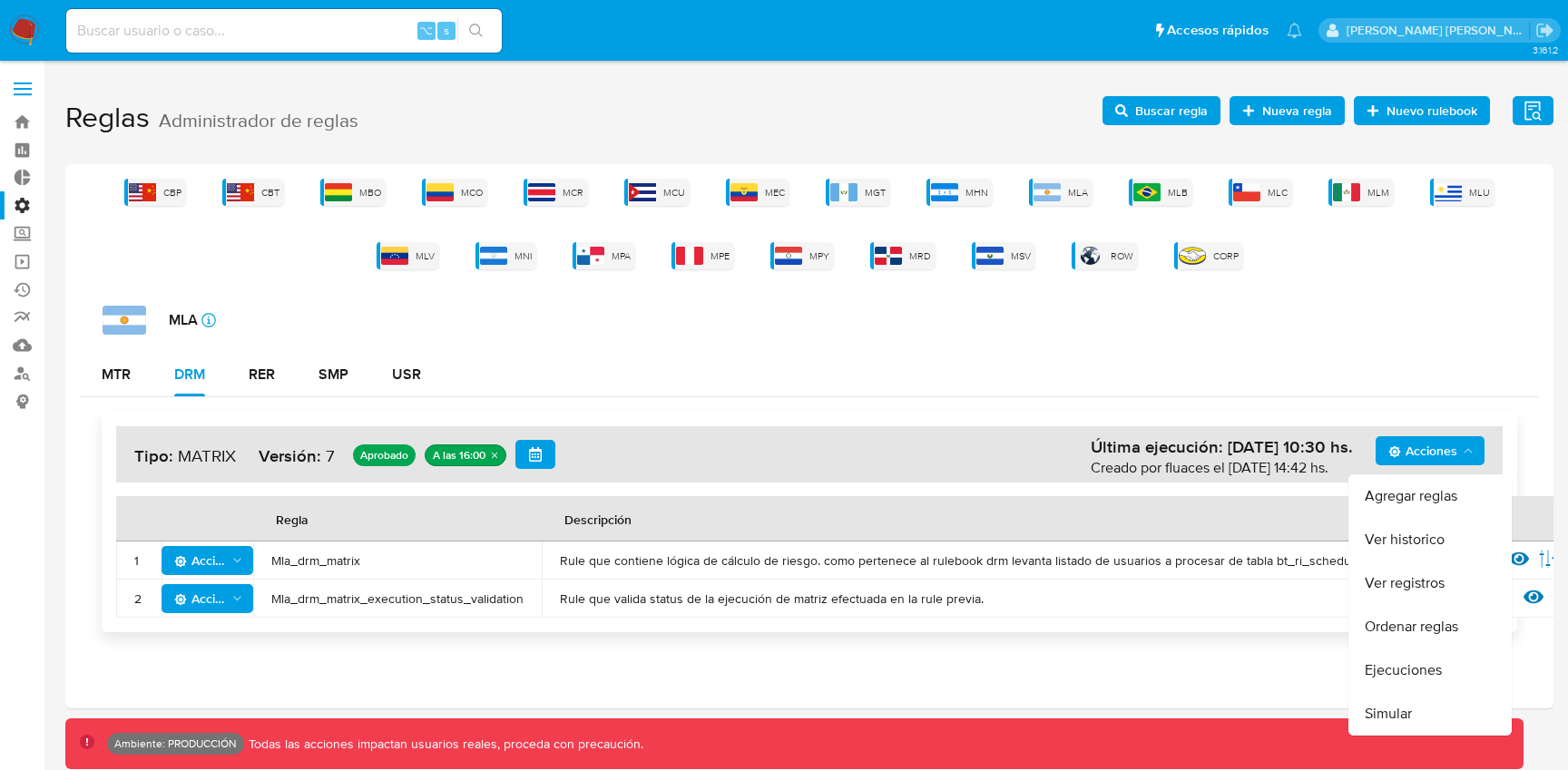
click at [1031, 399] on div "Acciones Agregar reglas Ver historico Ver registros Ordenar reglas Ejecuciones …" at bounding box center [809, 522] width 1459 height 249
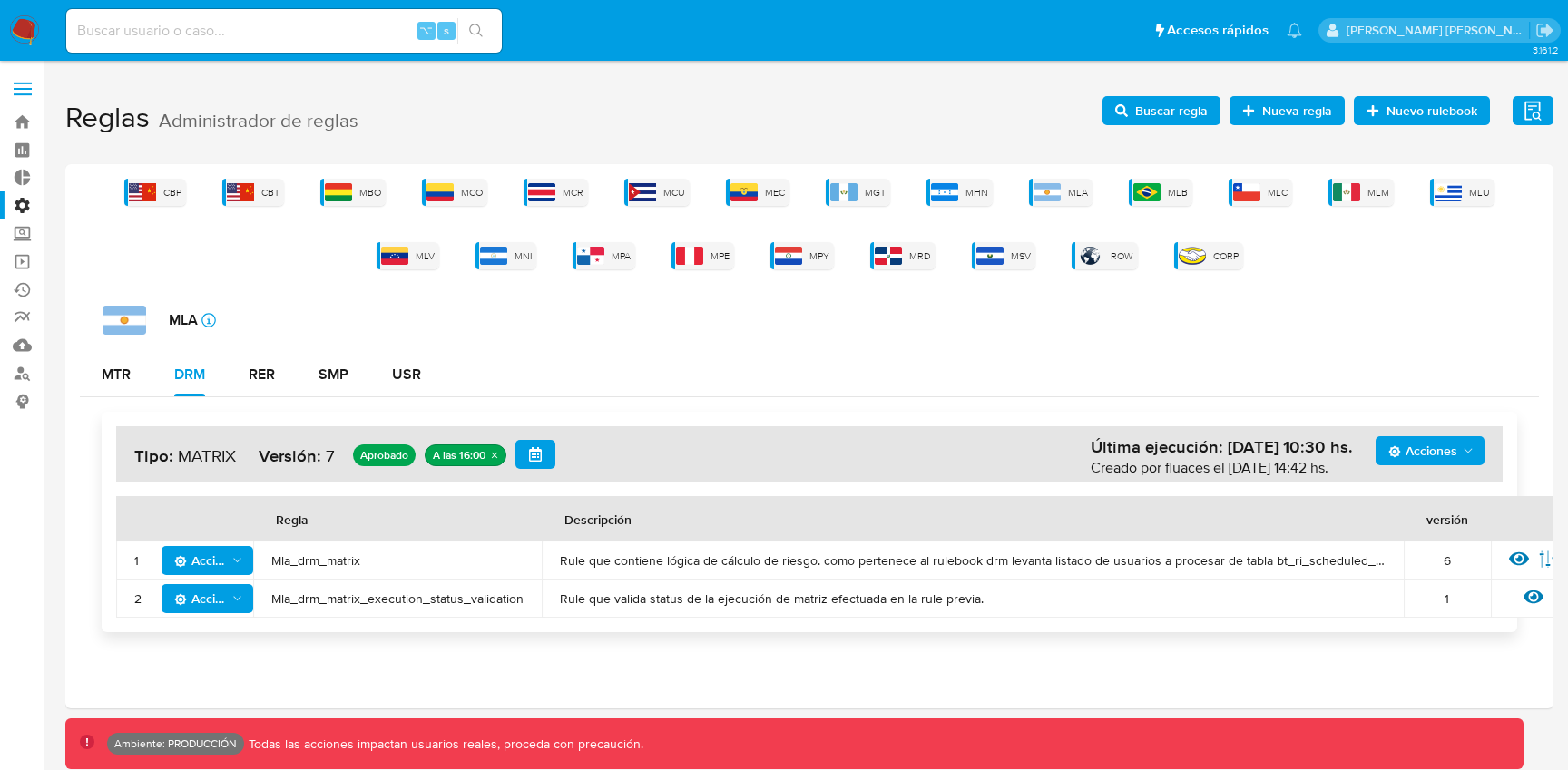
click at [1476, 439] on button "Acciones" at bounding box center [1430, 451] width 109 height 29
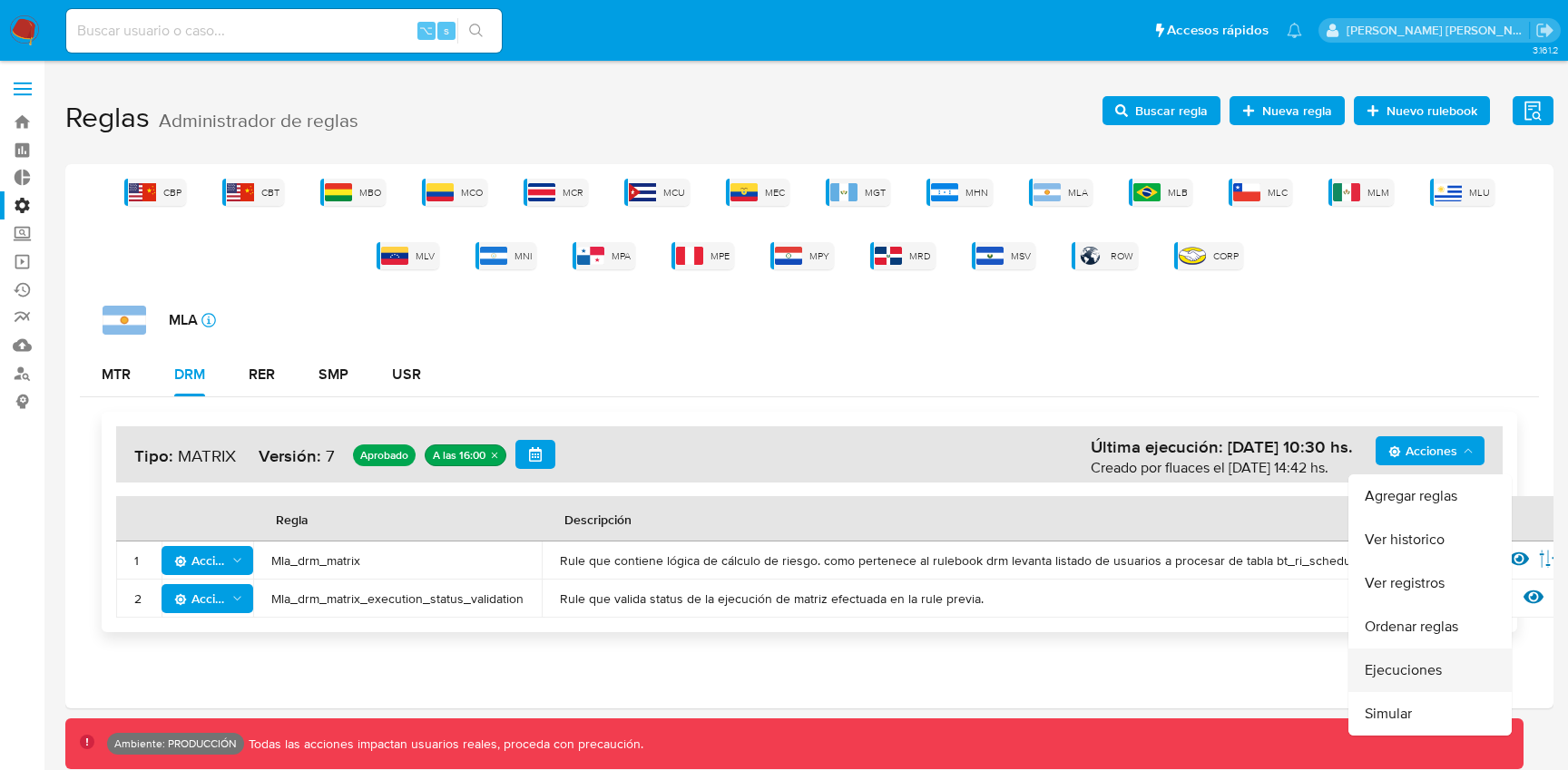
click at [1397, 660] on button "Ejecuciones" at bounding box center [1430, 671] width 163 height 43
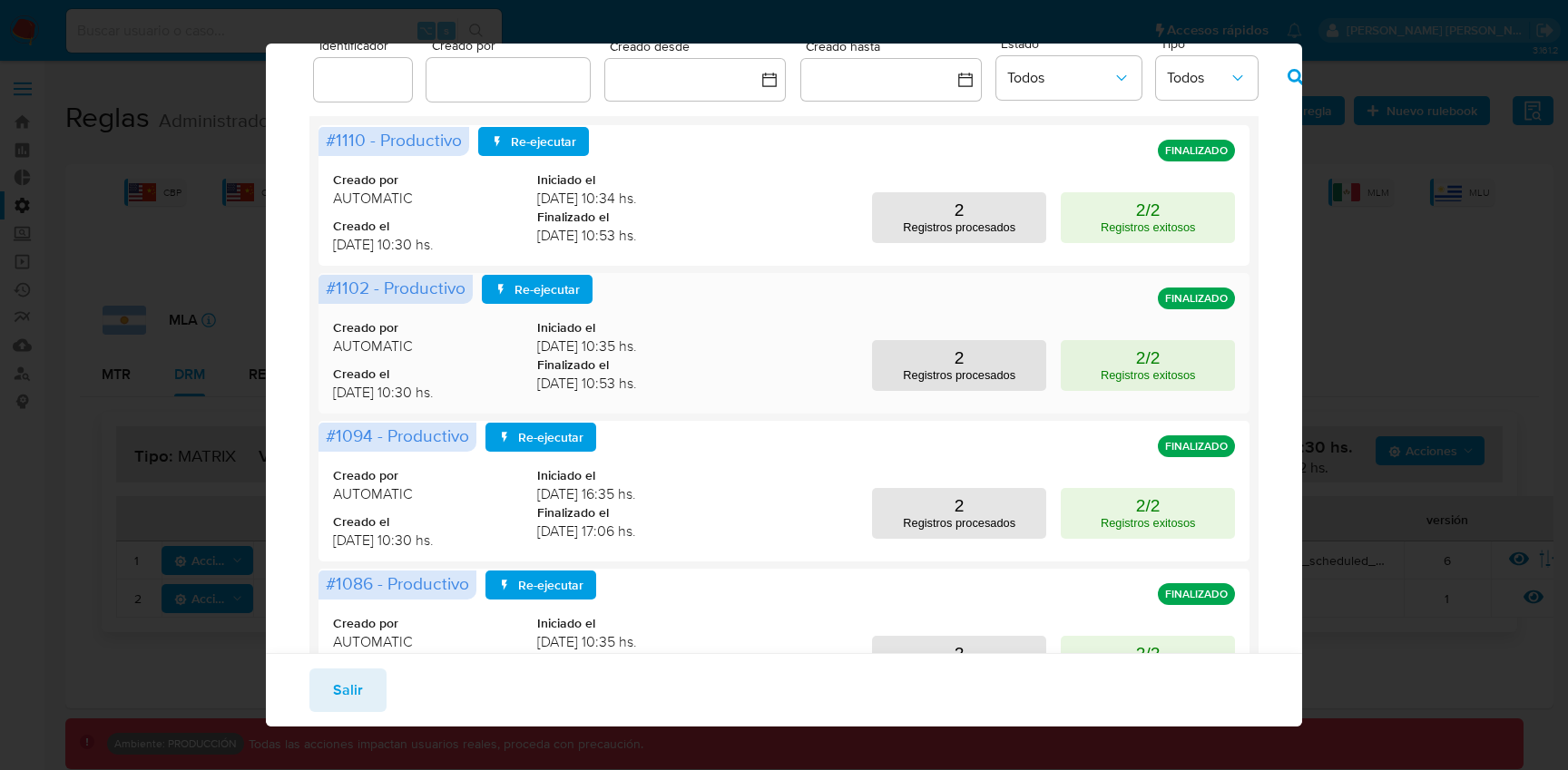
scroll to position [93, 0]
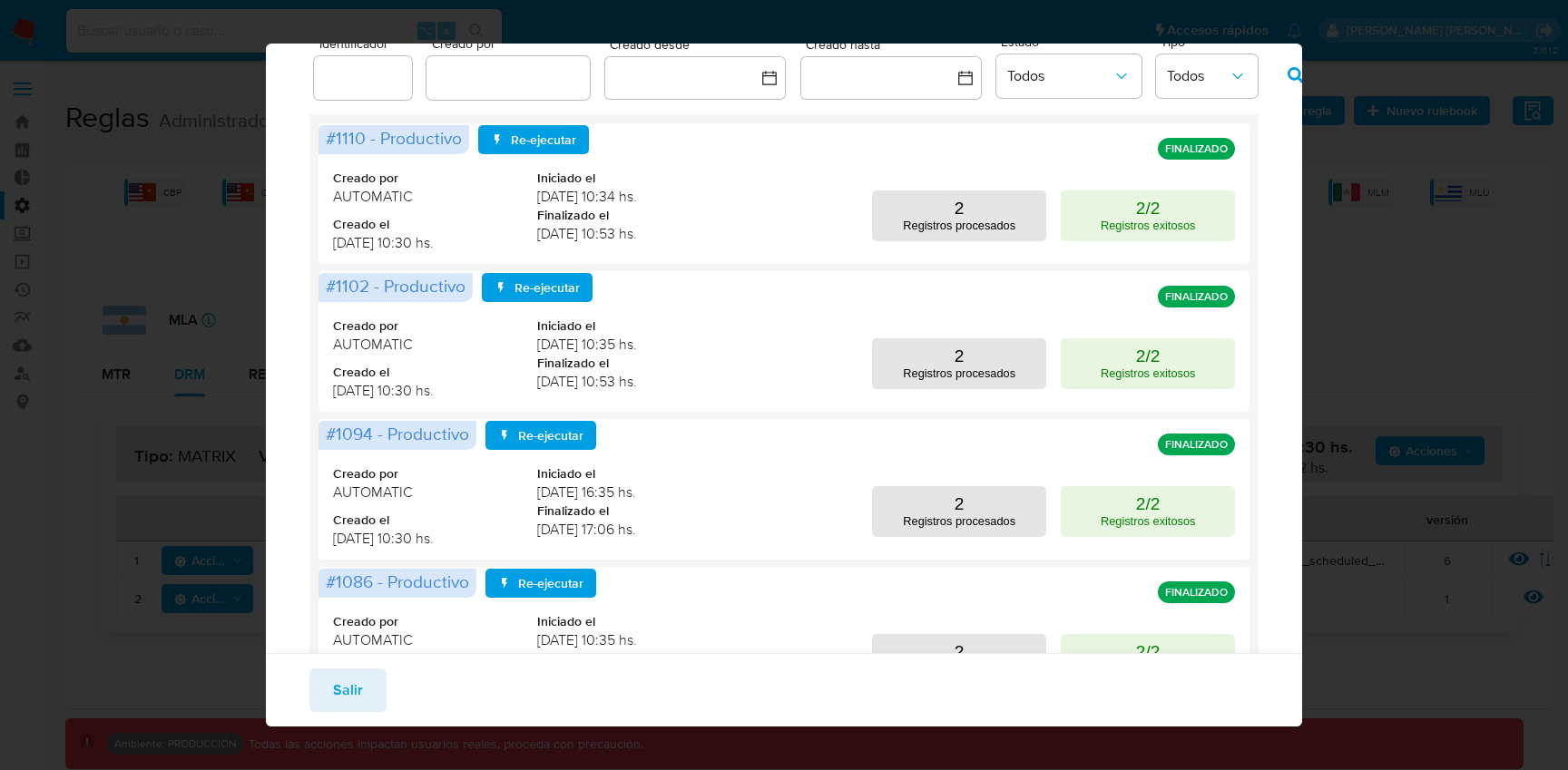
click at [1389, 225] on div "Ejecuciones de MLA DRM versión 7 Identificador Creado por Creado desde Creado h…" at bounding box center [784, 385] width 1568 height 770
click at [1359, 305] on div "Ejecuciones de MLA DRM versión 7 Identificador Creado por Creado desde Creado h…" at bounding box center [784, 385] width 1568 height 770
click at [1343, 30] on div "Ejecuciones de MLA DRM versión 7 Identificador Creado por Creado desde Creado h…" at bounding box center [784, 385] width 1568 height 770
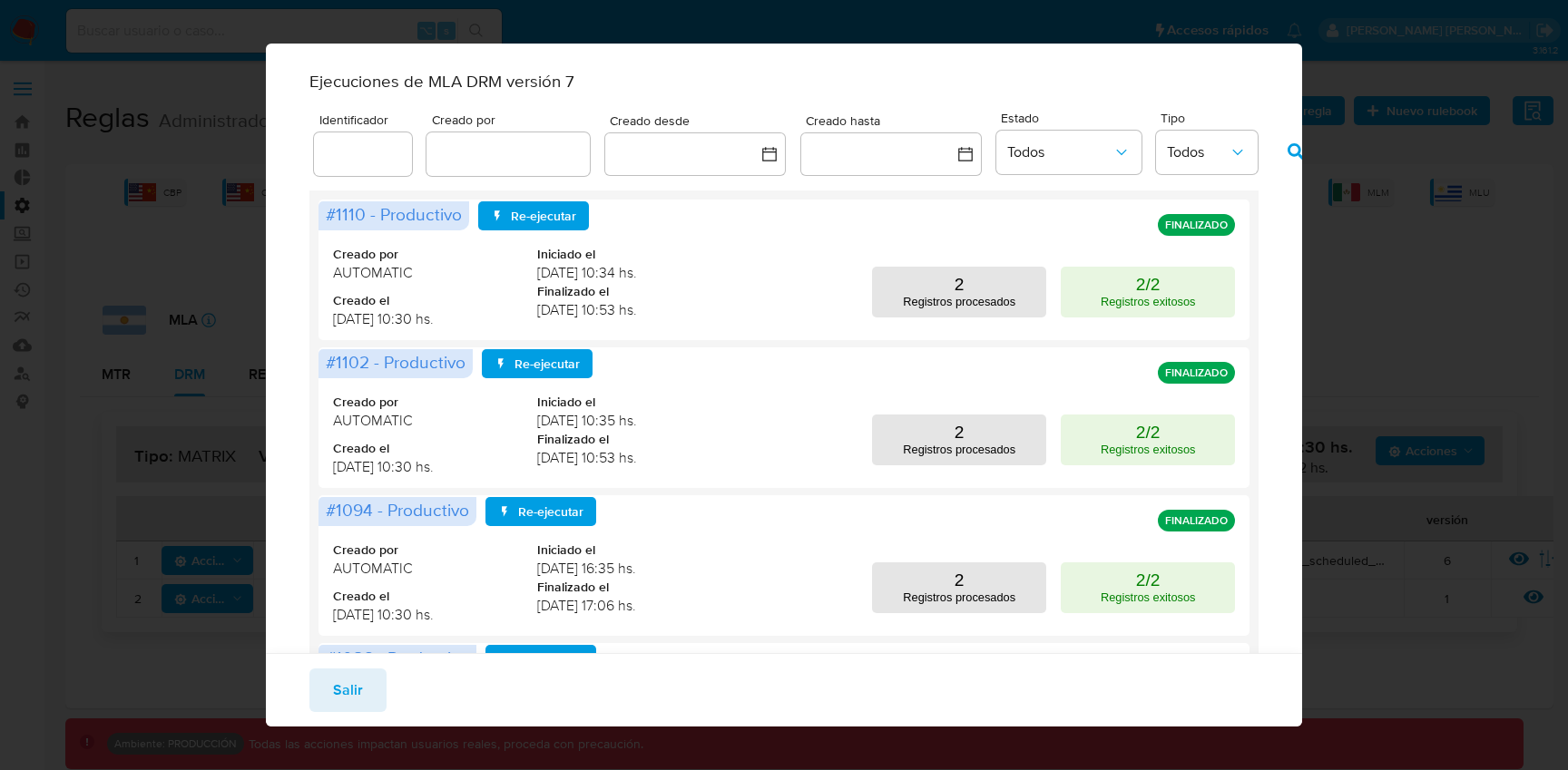
scroll to position [0, 0]
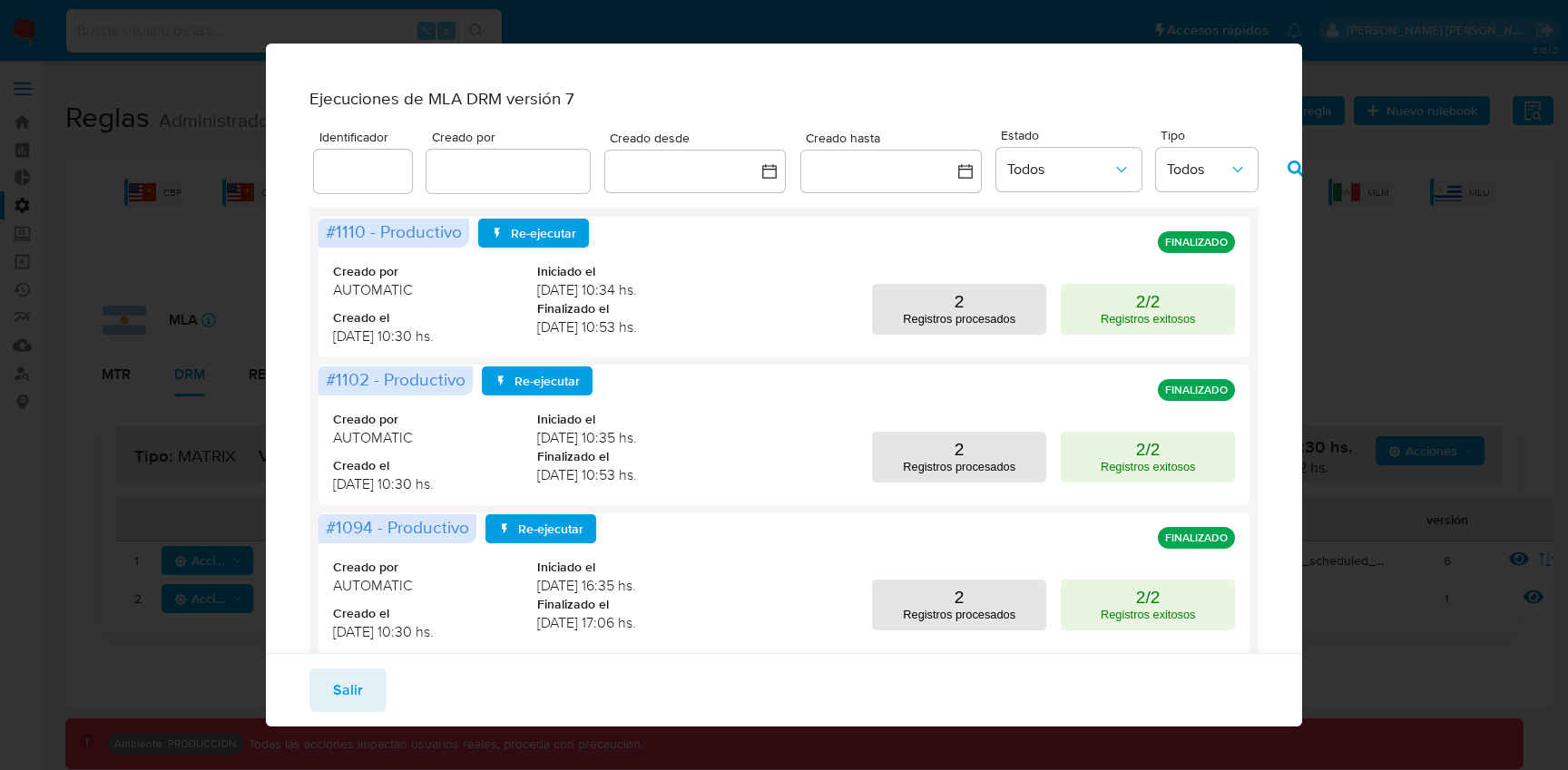
click at [1376, 294] on div "Ejecuciones de MLA DRM versión 7 Identificador Creado por Creado desde Creado h…" at bounding box center [784, 385] width 1568 height 770
click at [340, 697] on span "Salir" at bounding box center [348, 690] width 29 height 40
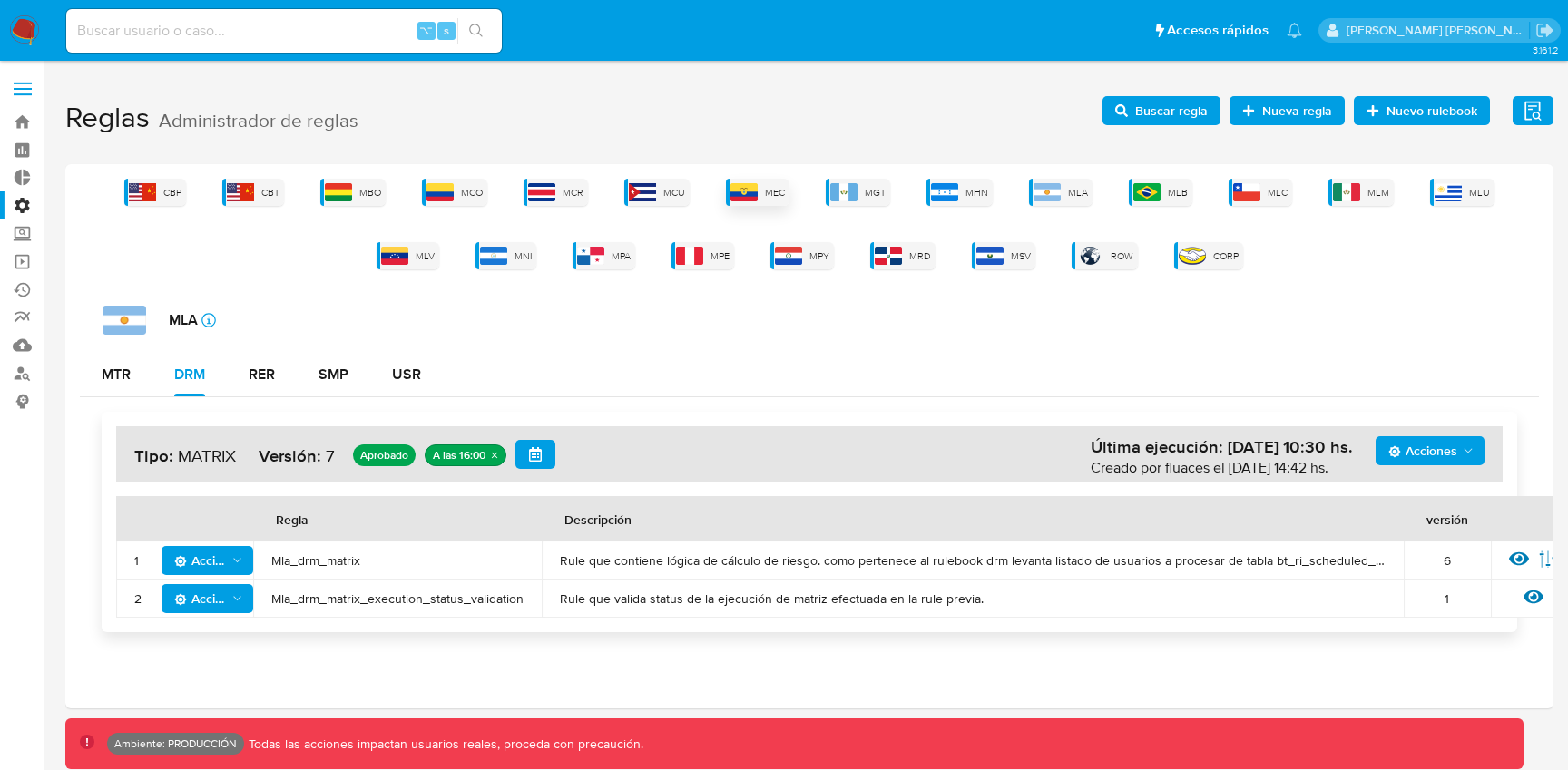
click at [770, 180] on div "MEC" at bounding box center [757, 192] width 64 height 28
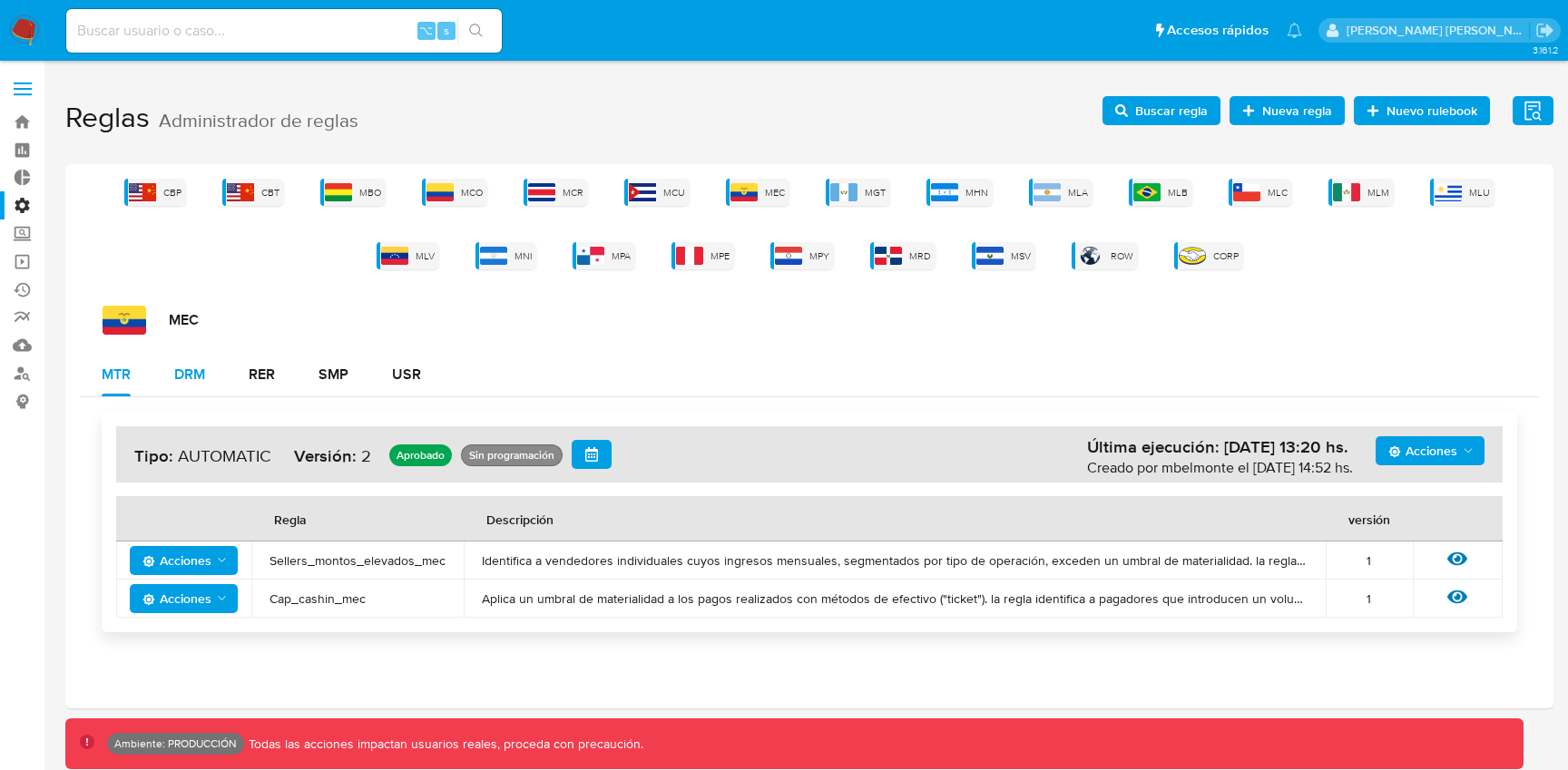
click at [189, 354] on div "DRM" at bounding box center [189, 374] width 30 height 43
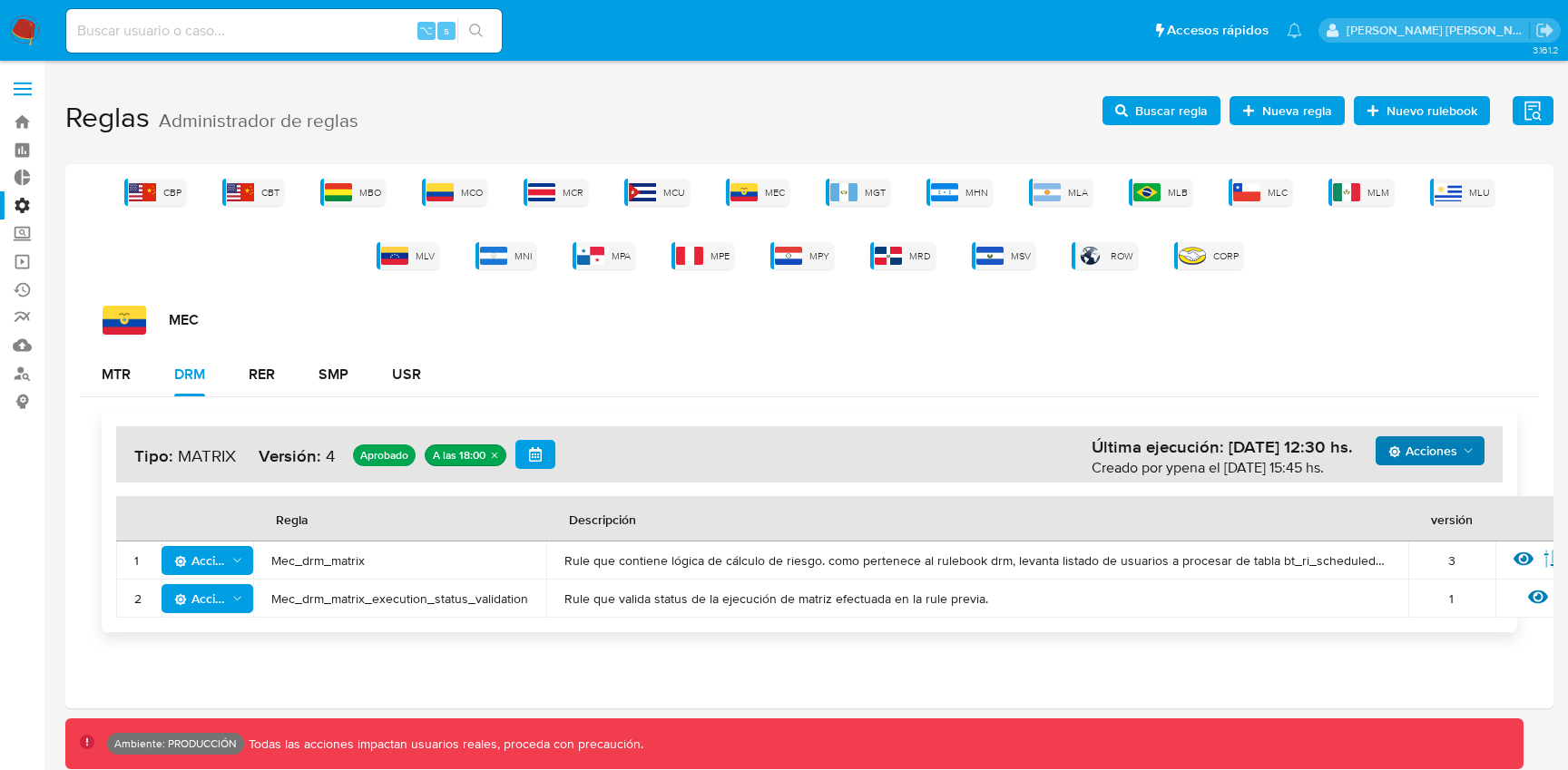
click at [1472, 447] on icon "Acciones" at bounding box center [1468, 451] width 15 height 15
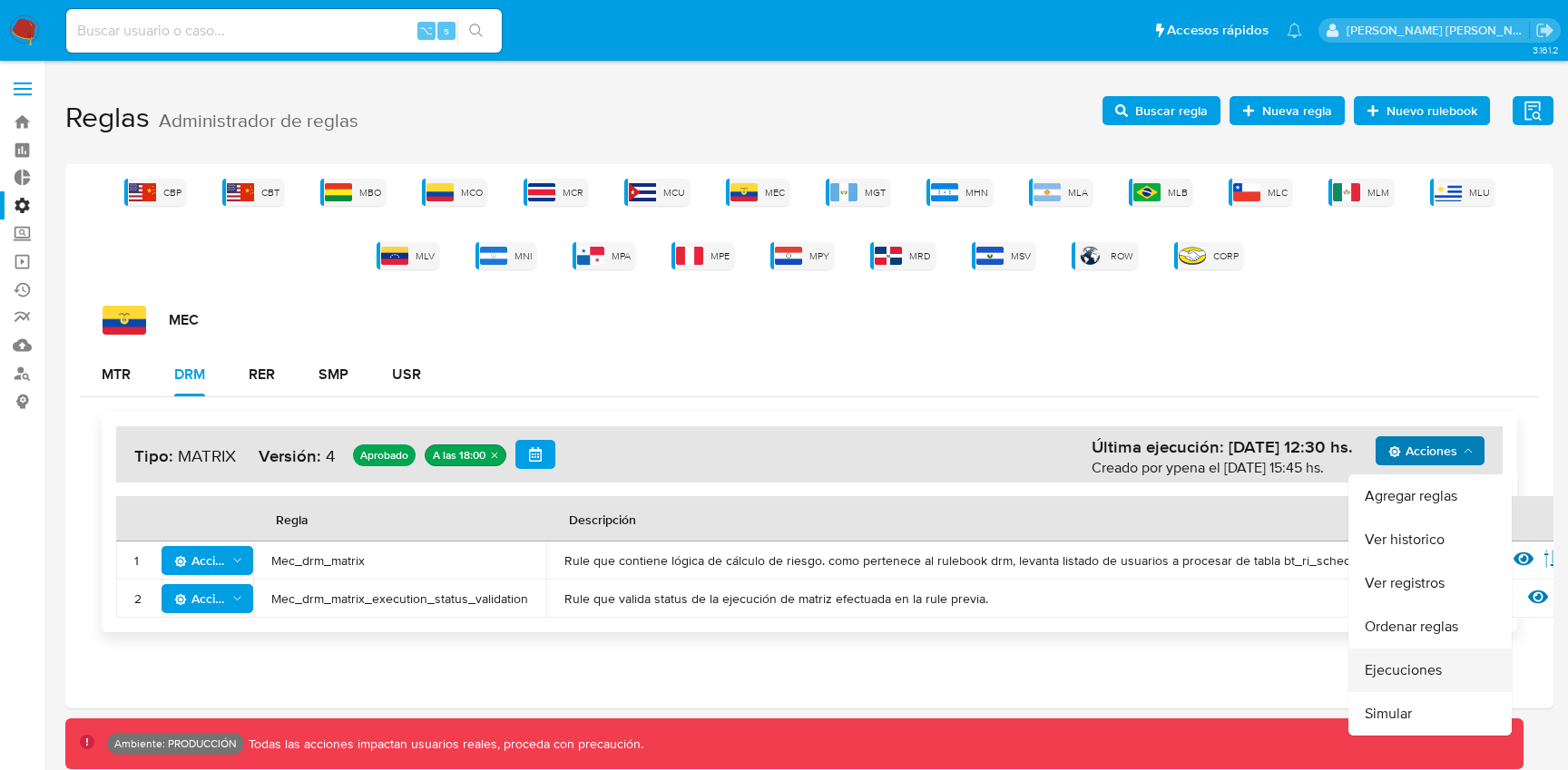
click at [1379, 656] on button "Ejecuciones" at bounding box center [1430, 671] width 163 height 43
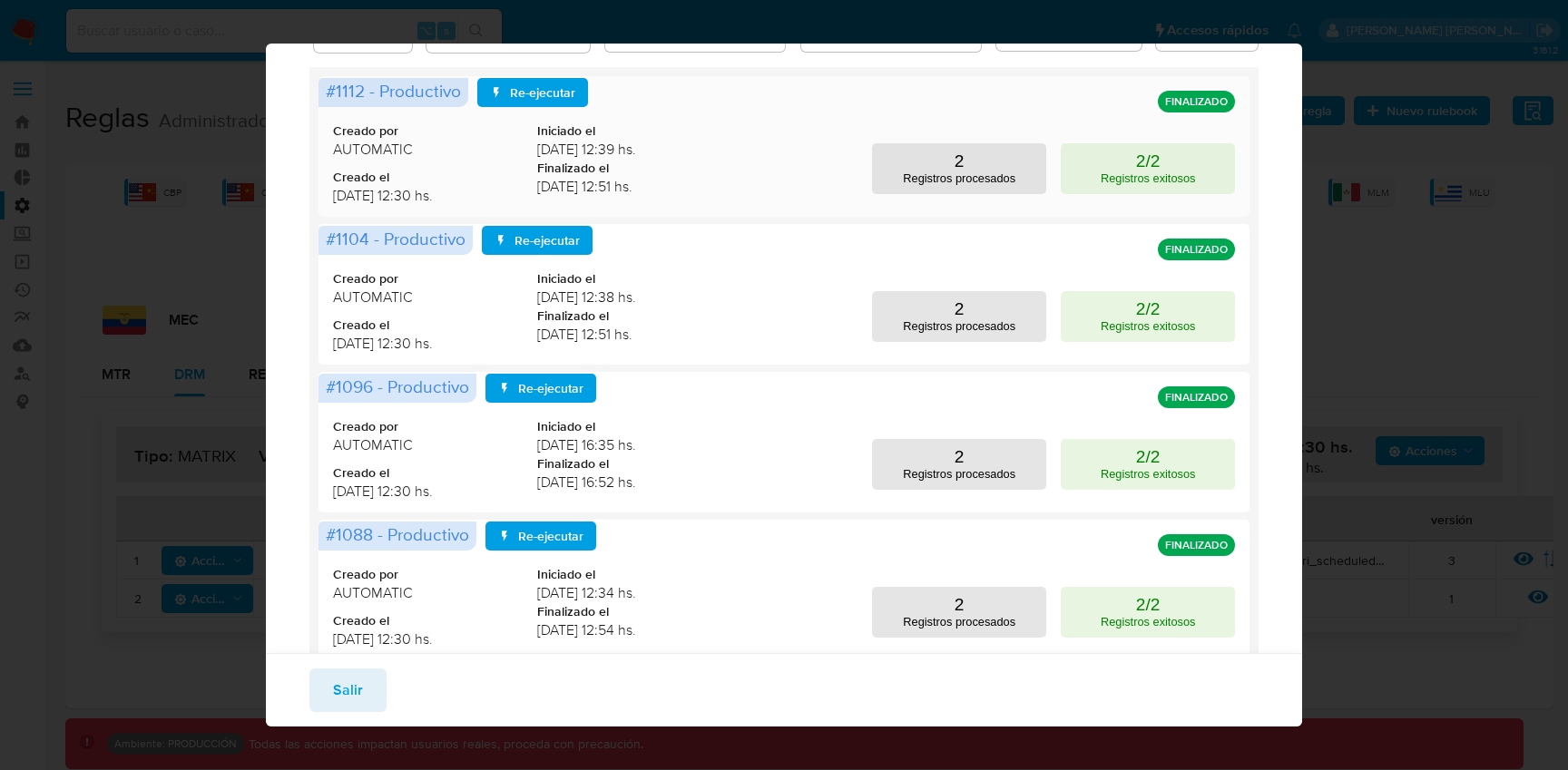
scroll to position [156, 0]
